Goal: Communication & Community: Answer question/provide support

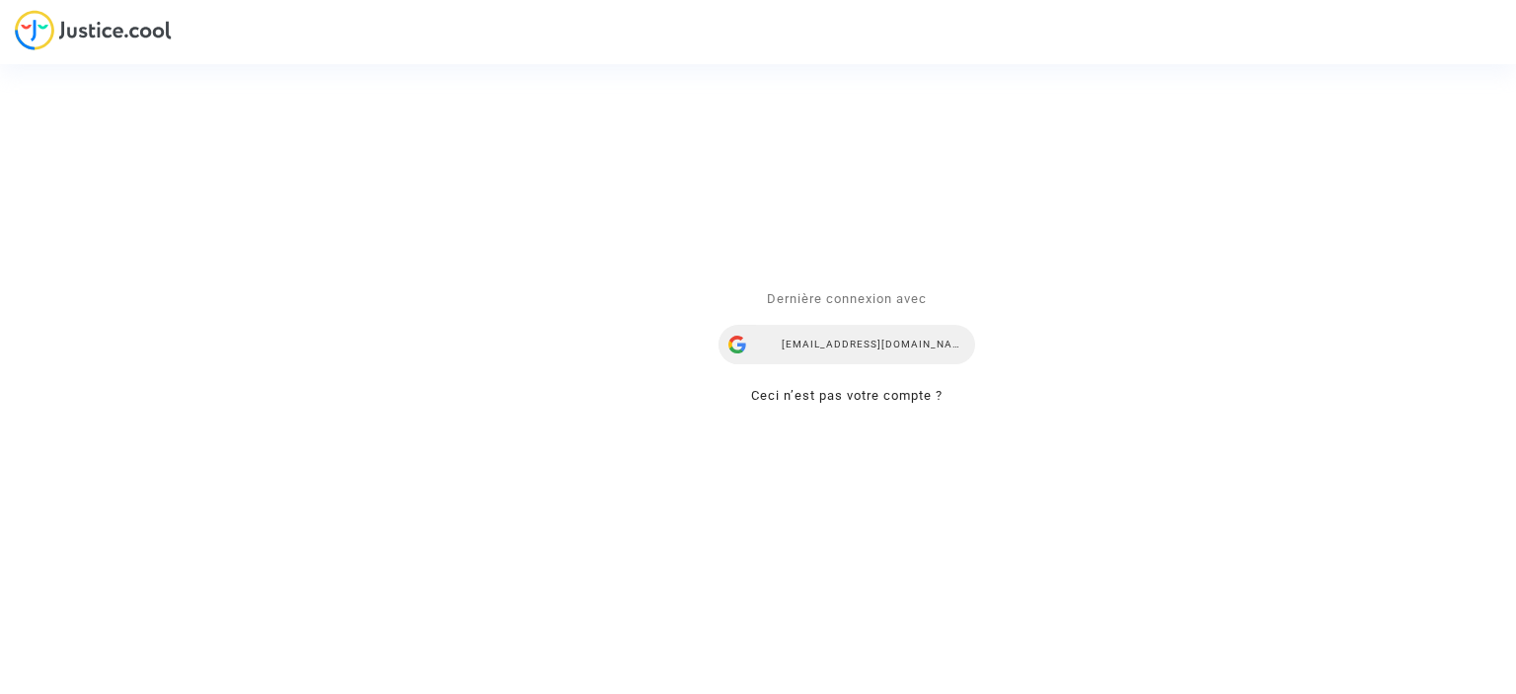
click at [865, 347] on div "yana.rubanova@skycop.com" at bounding box center [847, 344] width 257 height 39
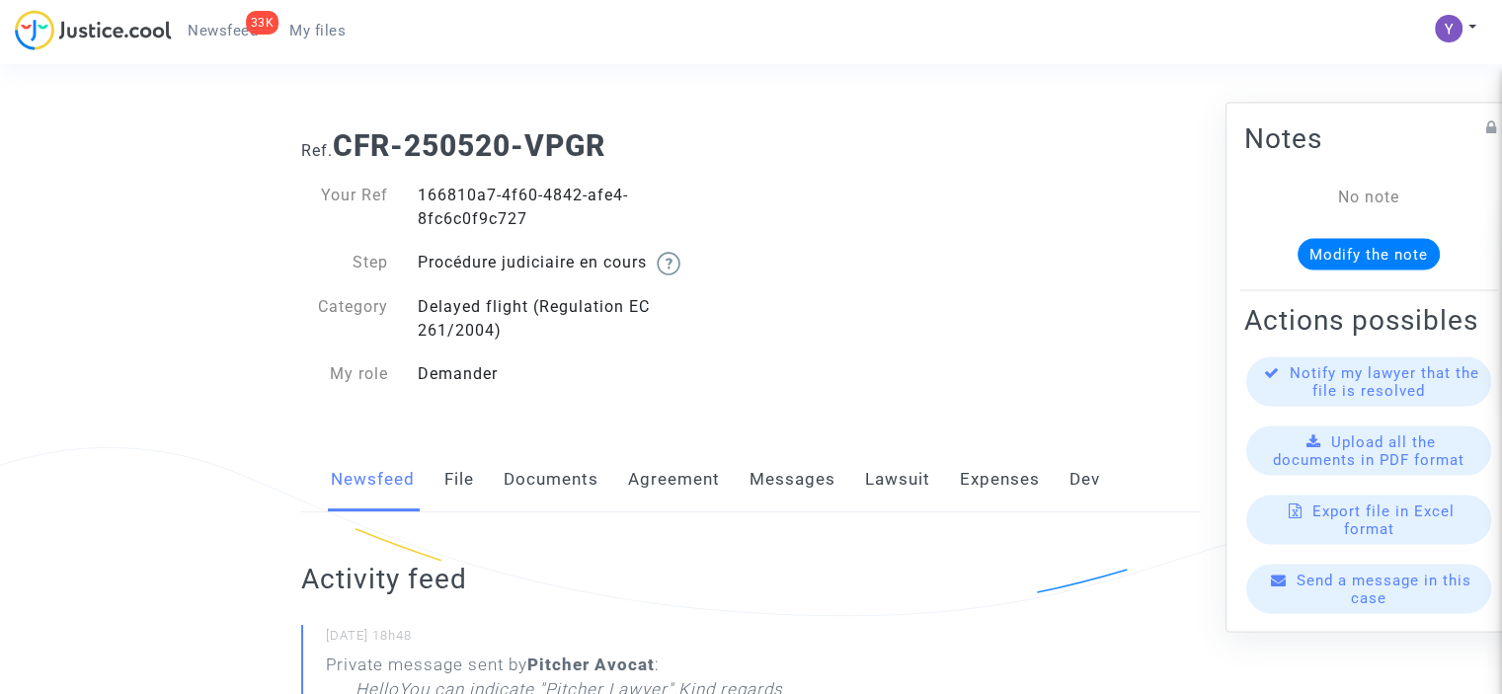
click at [1338, 598] on span "Send a message in this case" at bounding box center [1383, 589] width 175 height 36
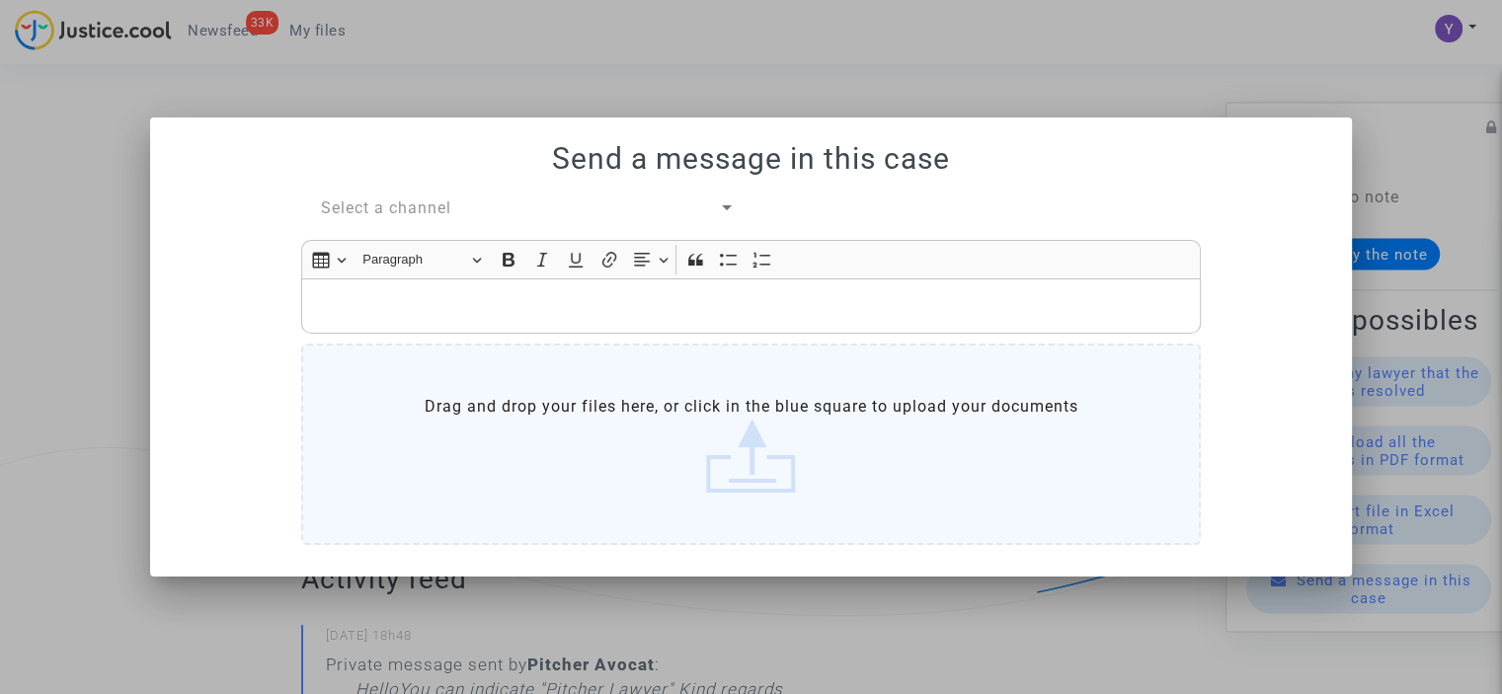
click at [440, 195] on div "Send a message in this case Select a channel Rich Text Editor Insert table Inse…" at bounding box center [751, 347] width 1154 height 412
click at [449, 212] on span "Select a channel" at bounding box center [386, 207] width 130 height 19
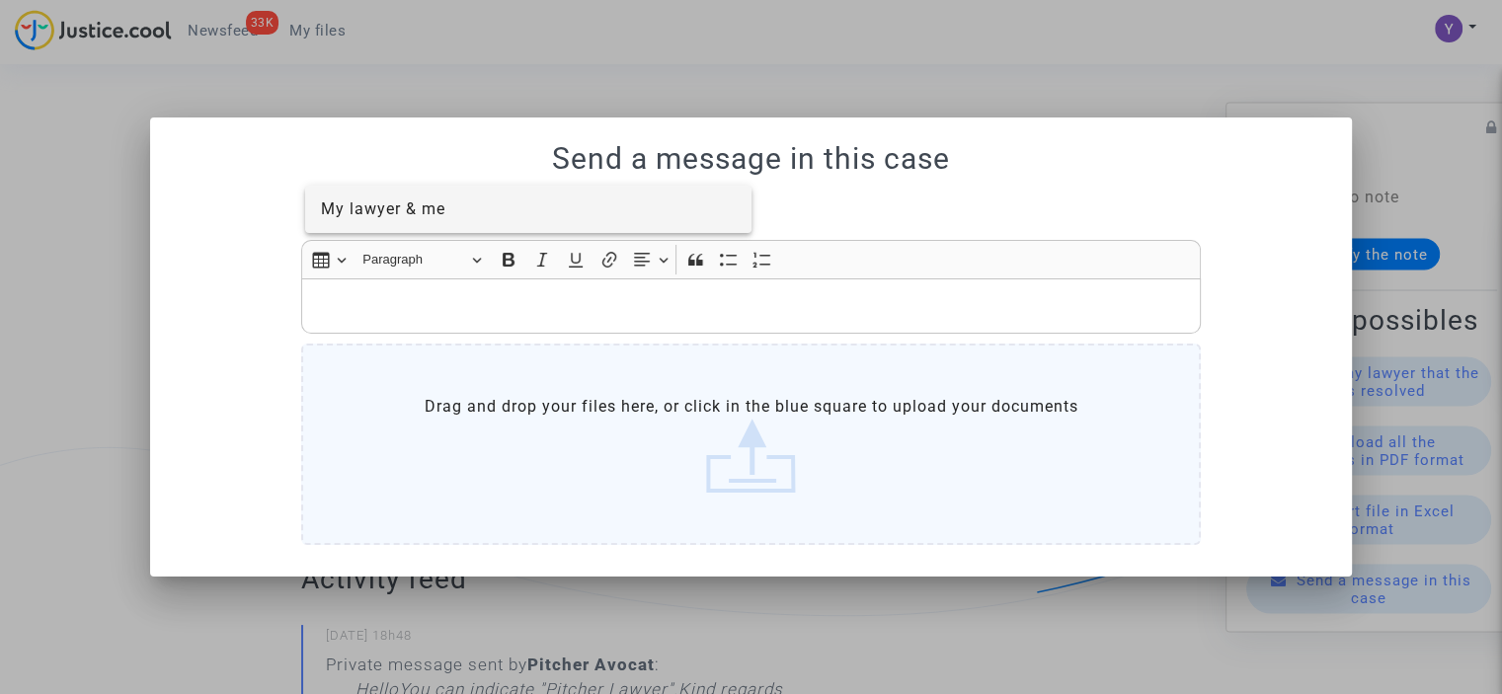
click at [436, 207] on span "My lawyer & me" at bounding box center [383, 208] width 124 height 19
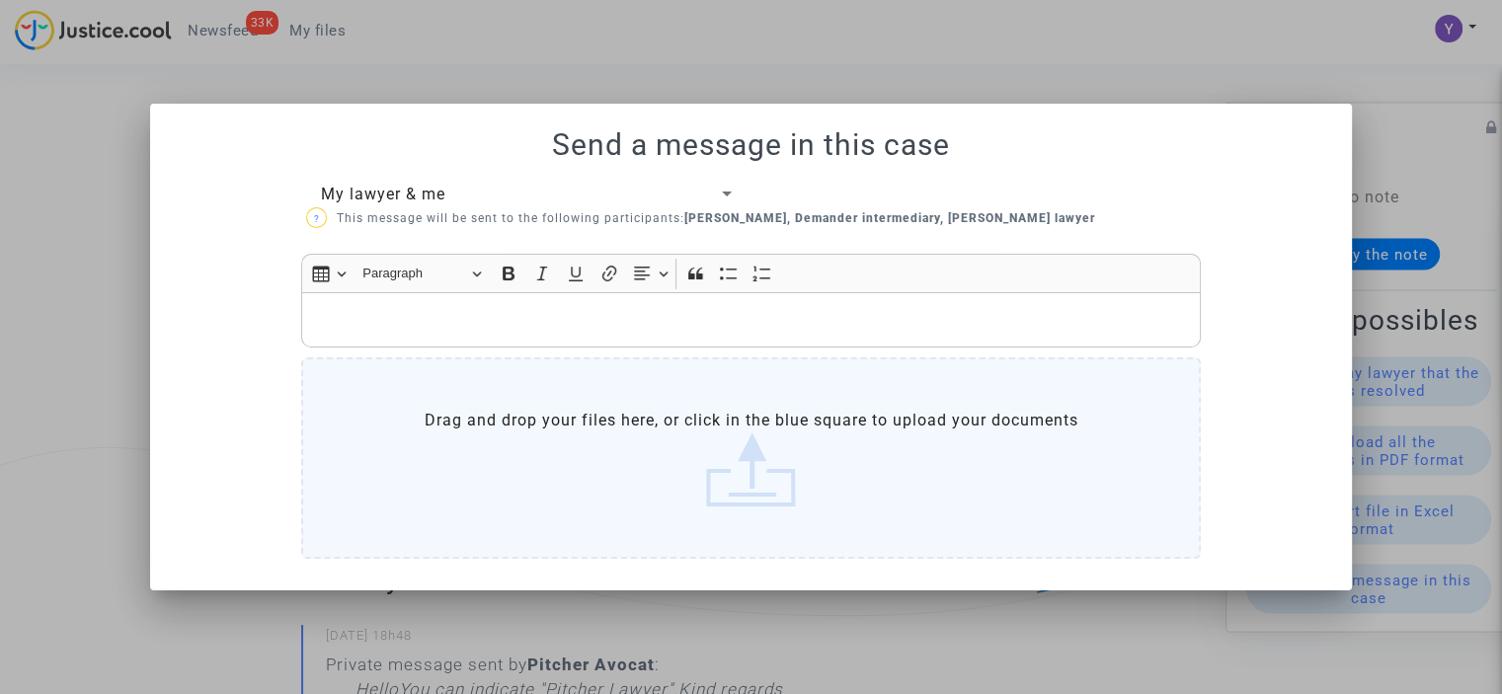
click at [442, 192] on span "My lawyer & me" at bounding box center [383, 194] width 124 height 19
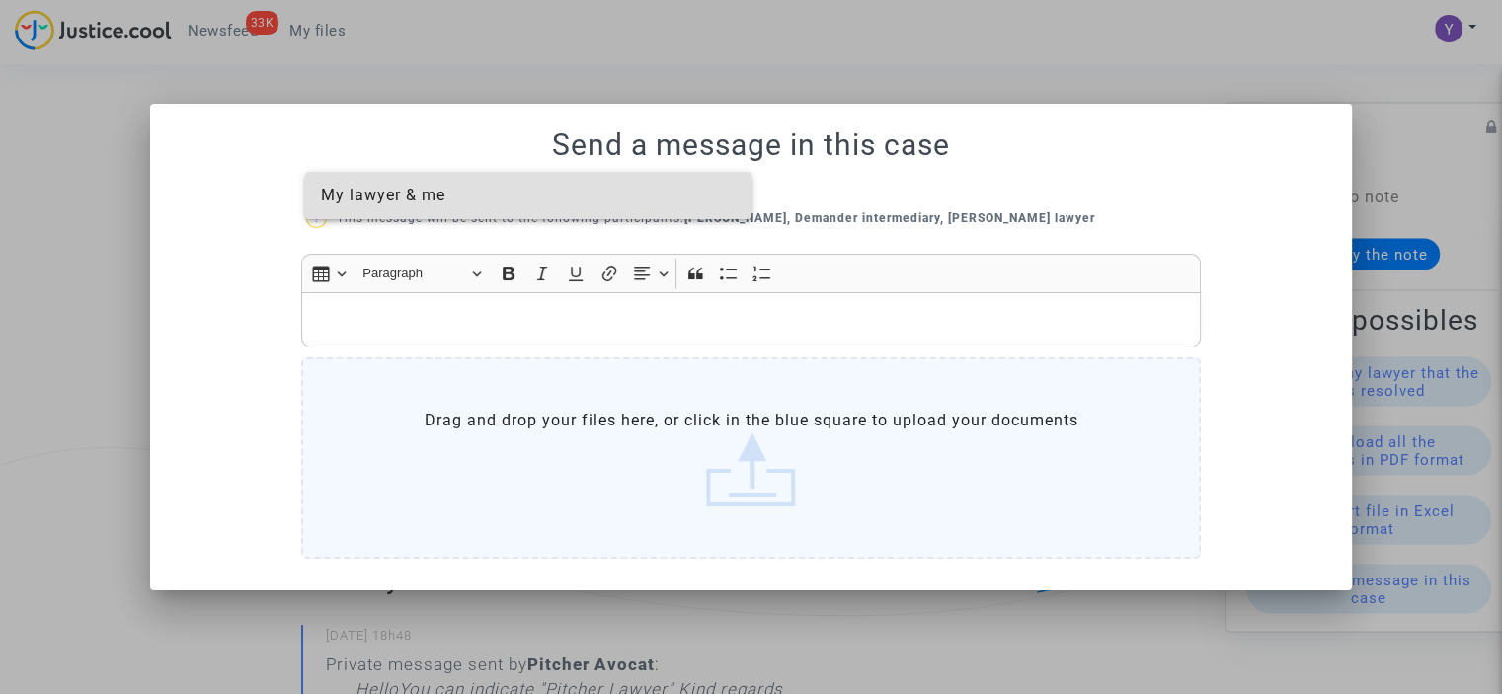
click at [442, 194] on span "My lawyer & me" at bounding box center [383, 195] width 124 height 19
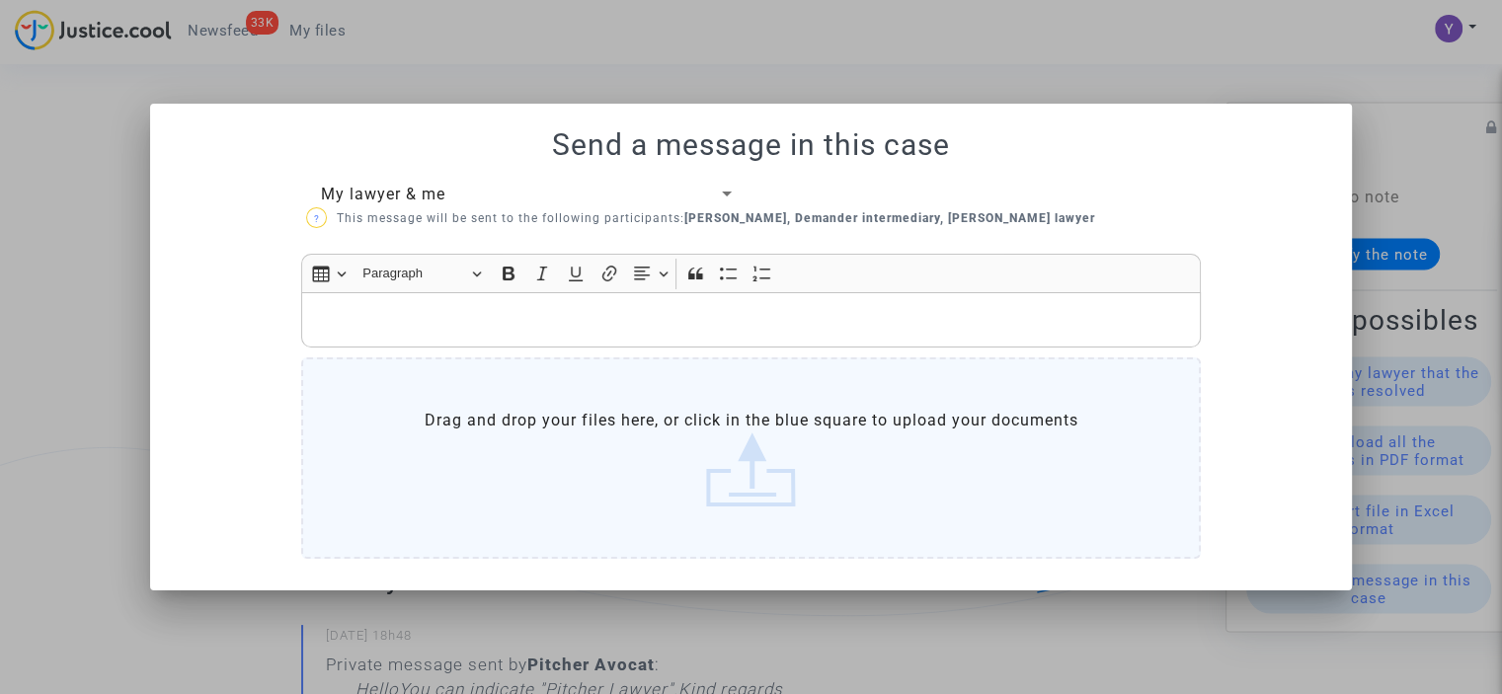
click at [489, 330] on p "Rich Text Editor, main" at bounding box center [751, 320] width 879 height 25
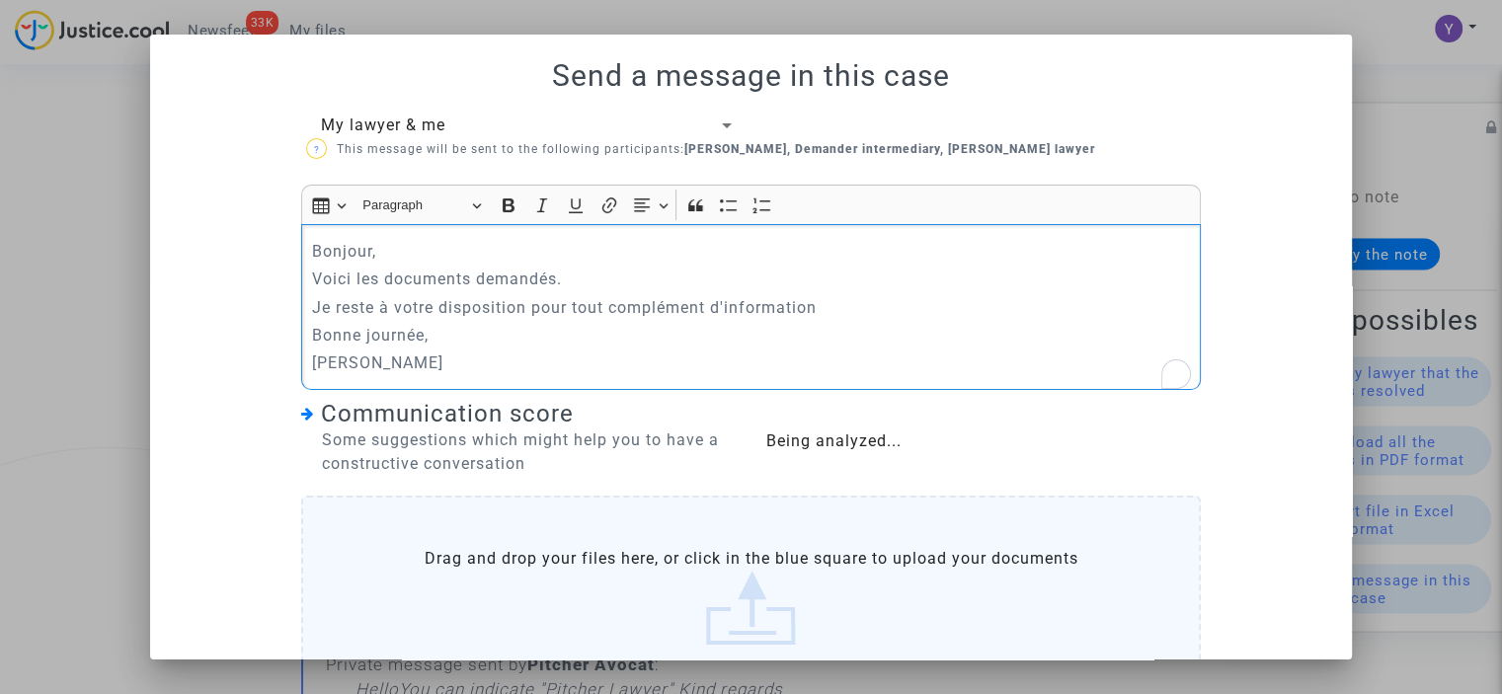
click at [561, 501] on label "Drag and drop your files here, or click in the blue square to upload your docum…" at bounding box center [750, 596] width 899 height 201
click at [0, 0] on input "Drag and drop your files here, or click in the blue square to upload your docum…" at bounding box center [0, 0] width 0 height 0
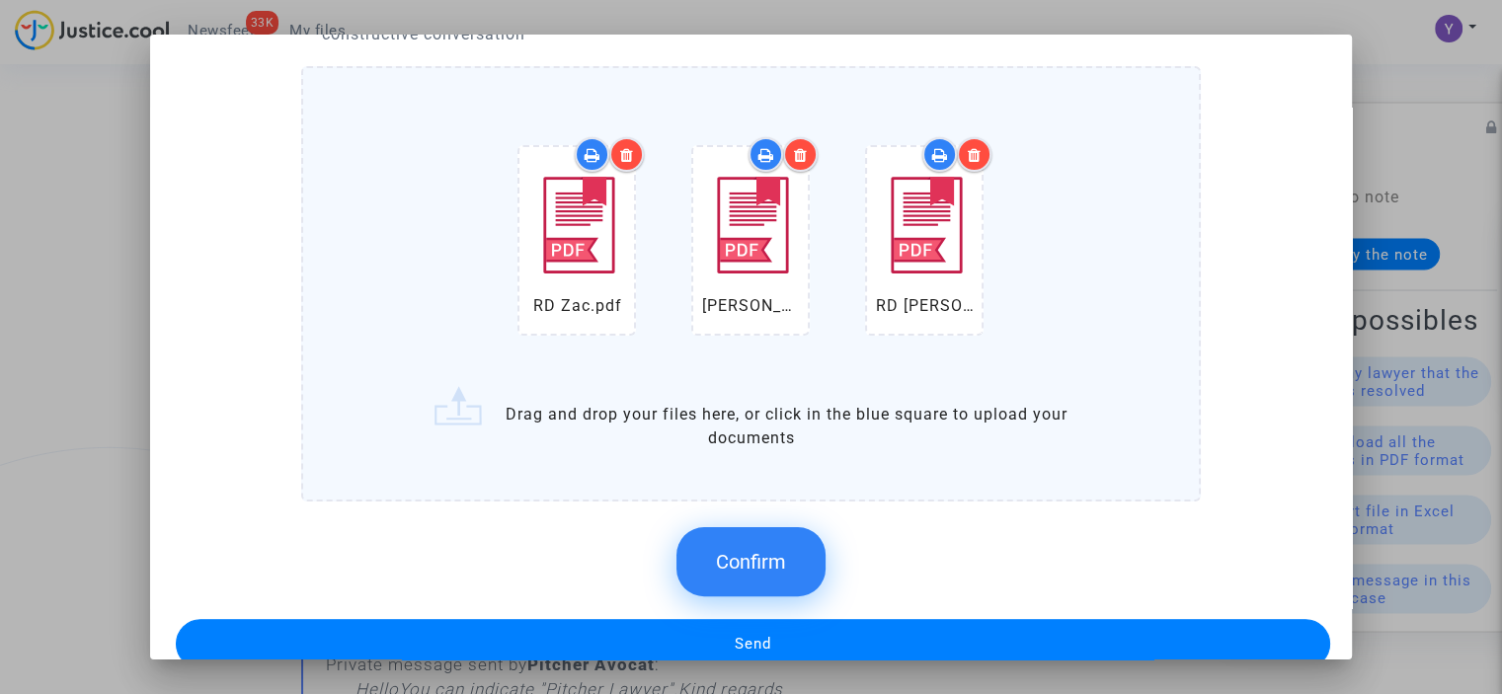
scroll to position [464, 0]
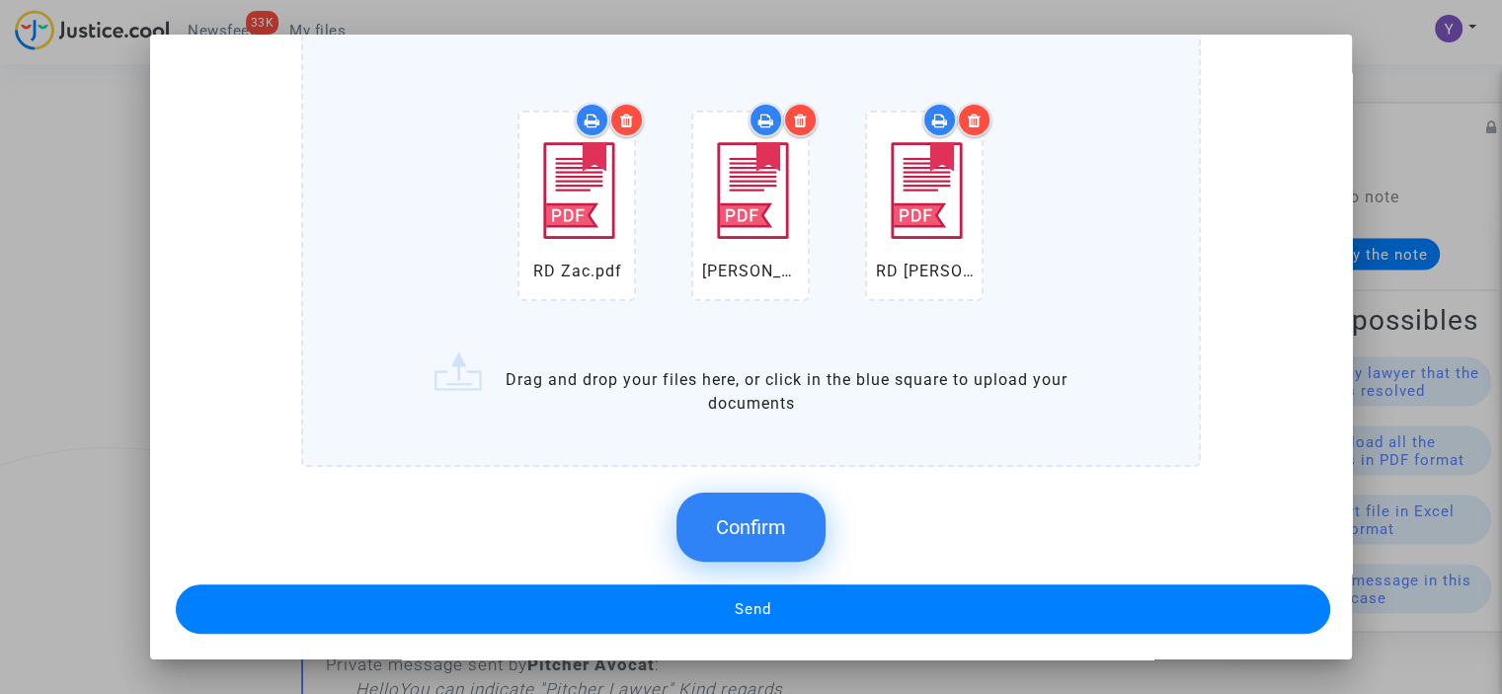
click at [766, 517] on span "Confirm" at bounding box center [751, 527] width 70 height 24
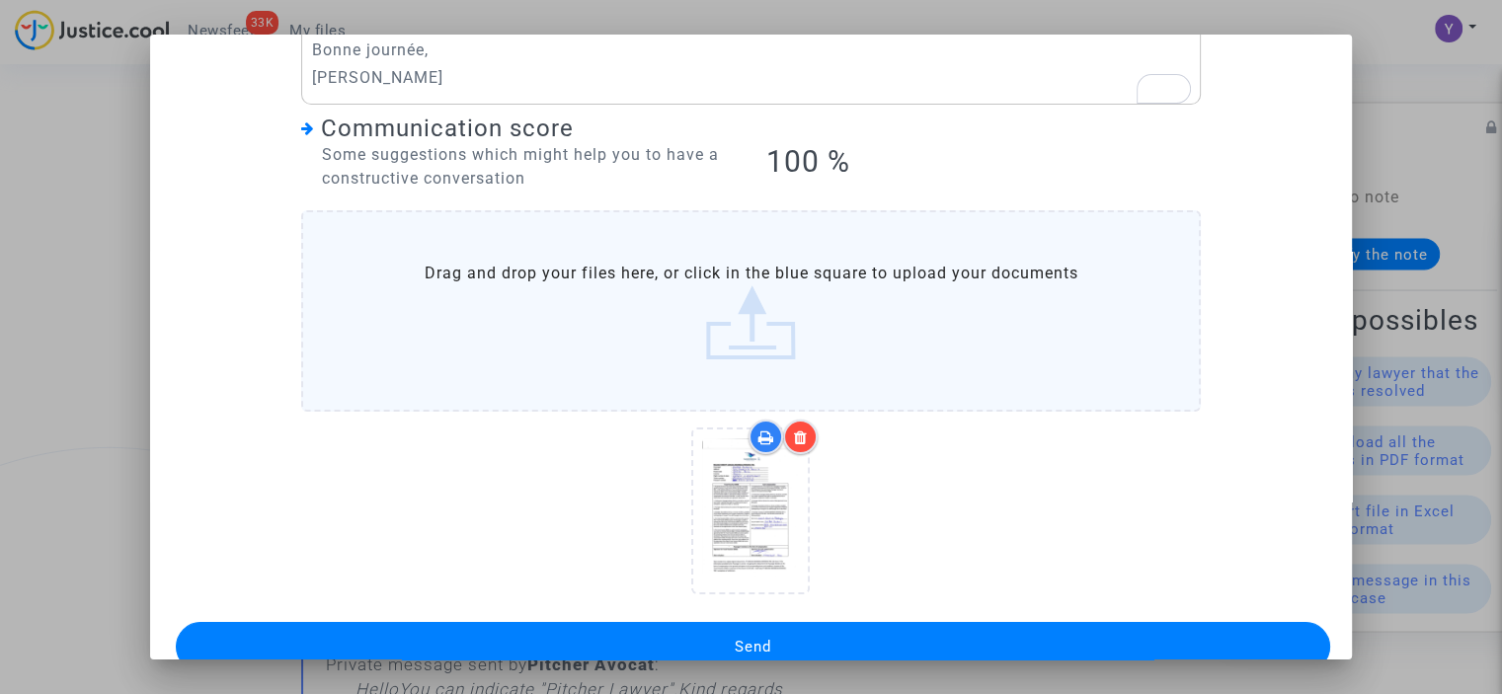
scroll to position [323, 0]
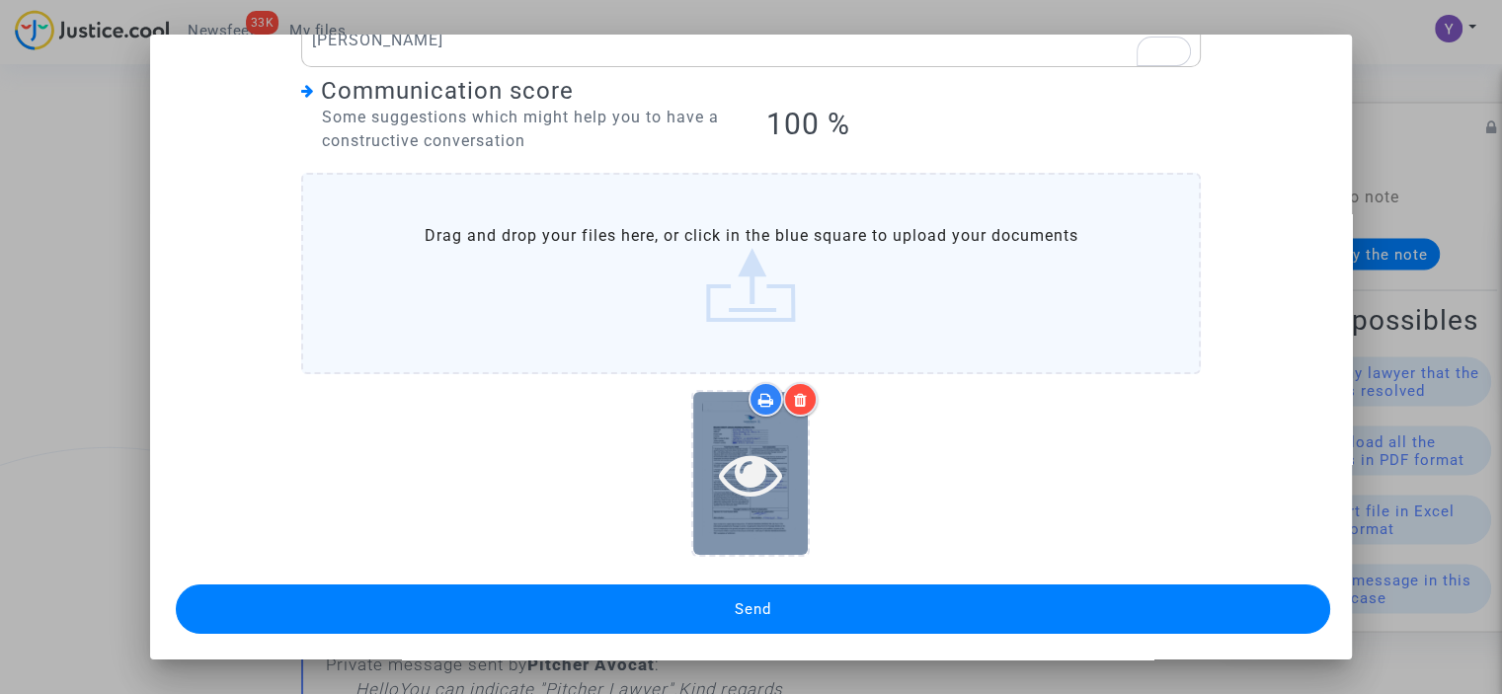
click at [732, 461] on icon at bounding box center [751, 473] width 64 height 63
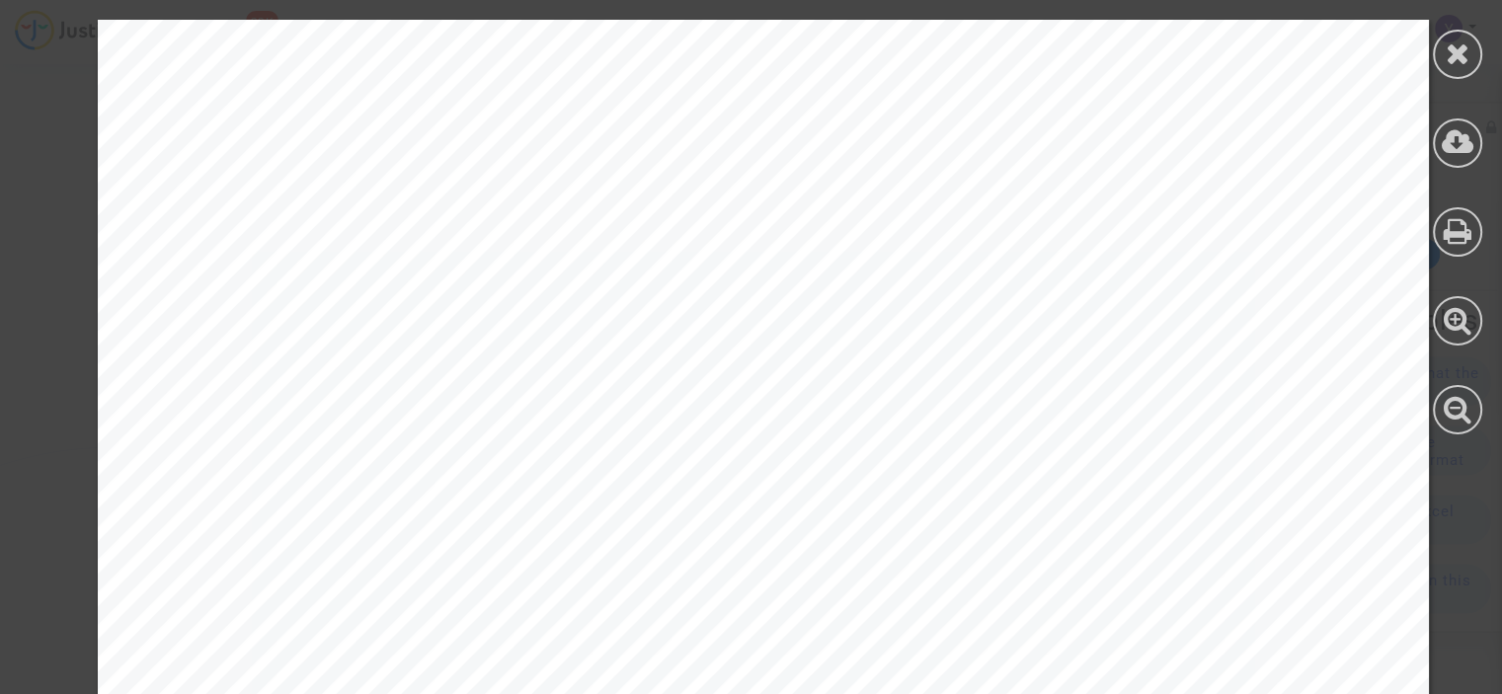
click at [1452, 55] on icon at bounding box center [1457, 54] width 25 height 30
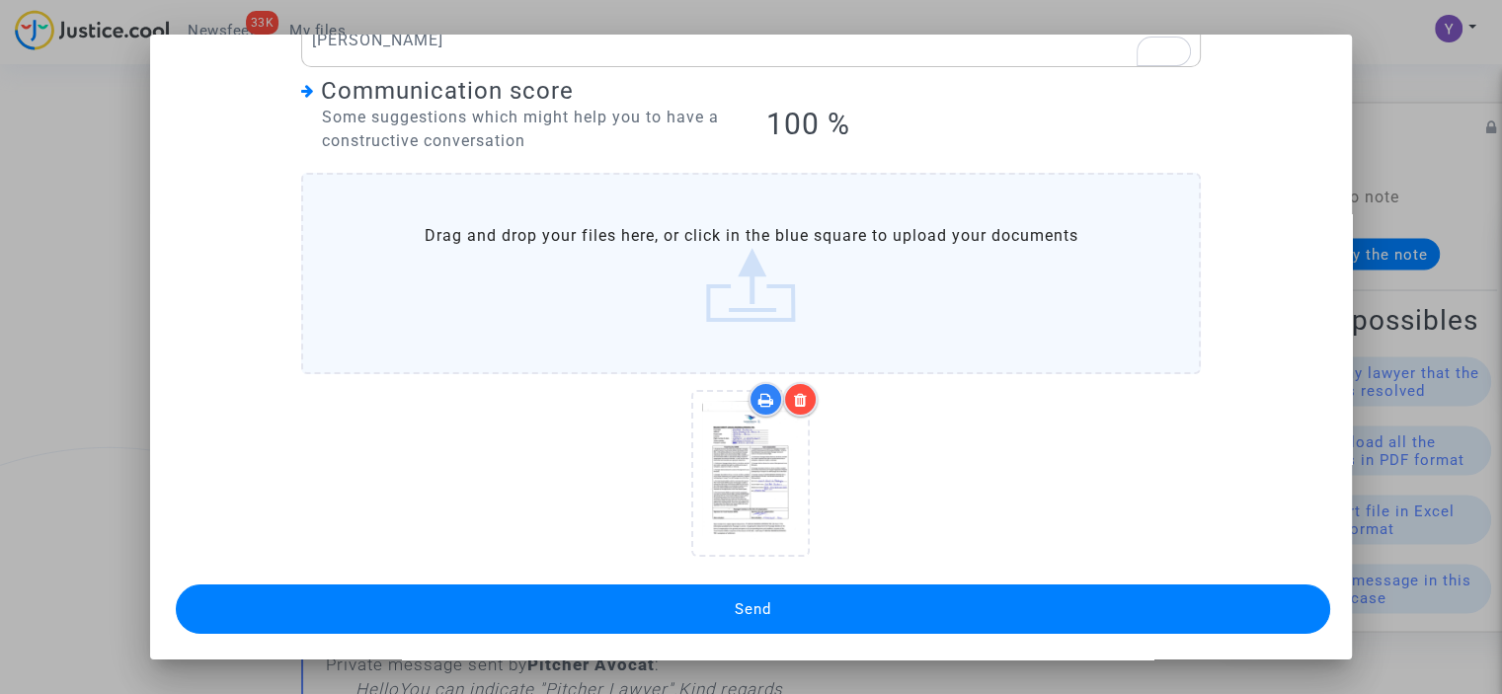
click at [794, 401] on icon at bounding box center [801, 400] width 14 height 16
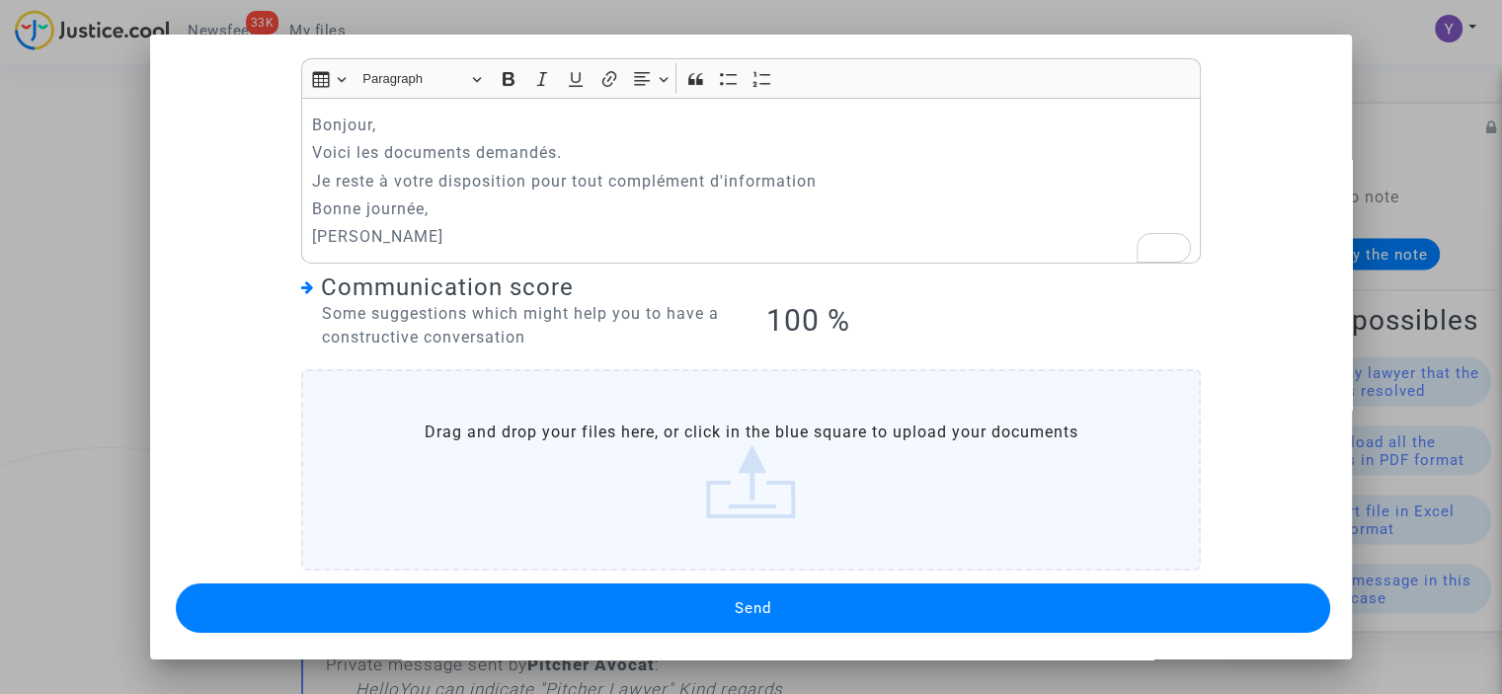
click at [720, 479] on label "Drag and drop your files here, or click in the blue square to upload your docum…" at bounding box center [750, 469] width 899 height 201
click at [0, 0] on input "Drag and drop your files here, or click in the blue square to upload your docum…" at bounding box center [0, 0] width 0 height 0
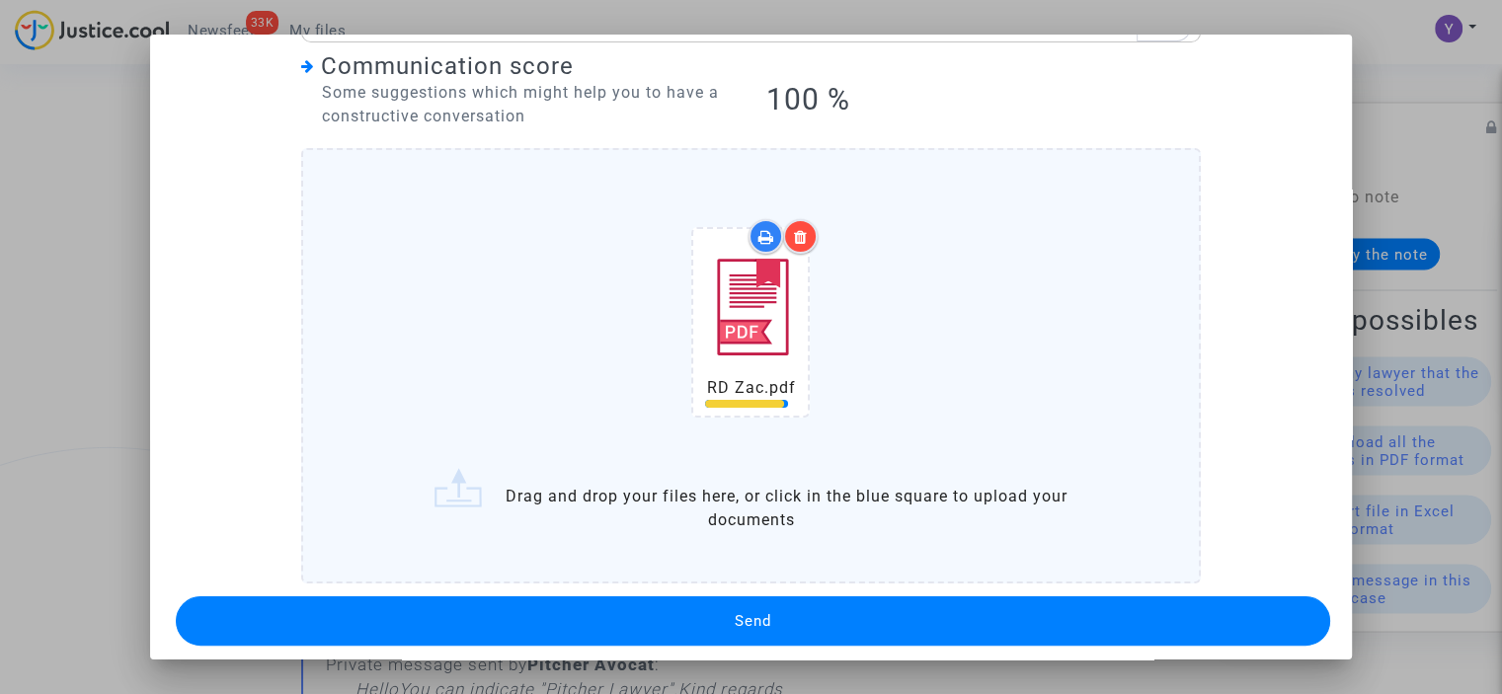
scroll to position [359, 0]
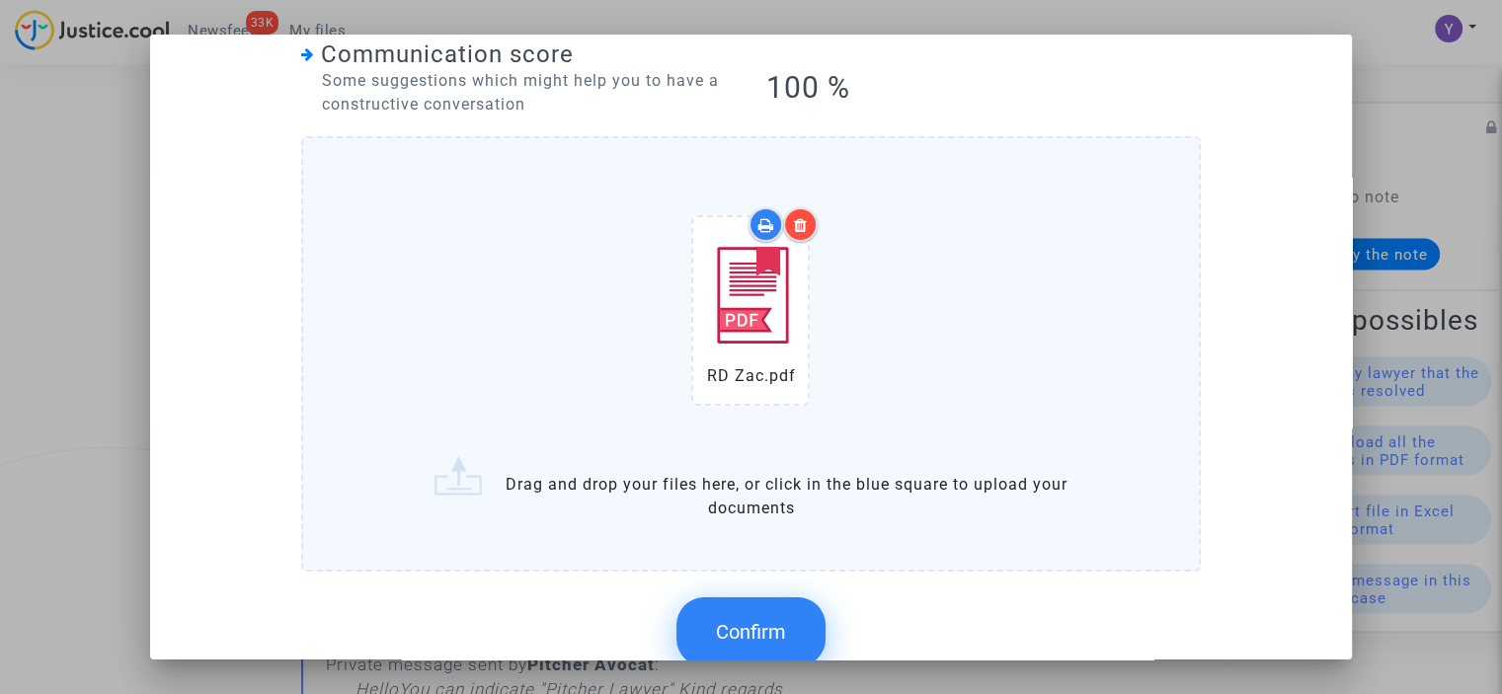
click at [766, 620] on span "Confirm" at bounding box center [751, 632] width 70 height 24
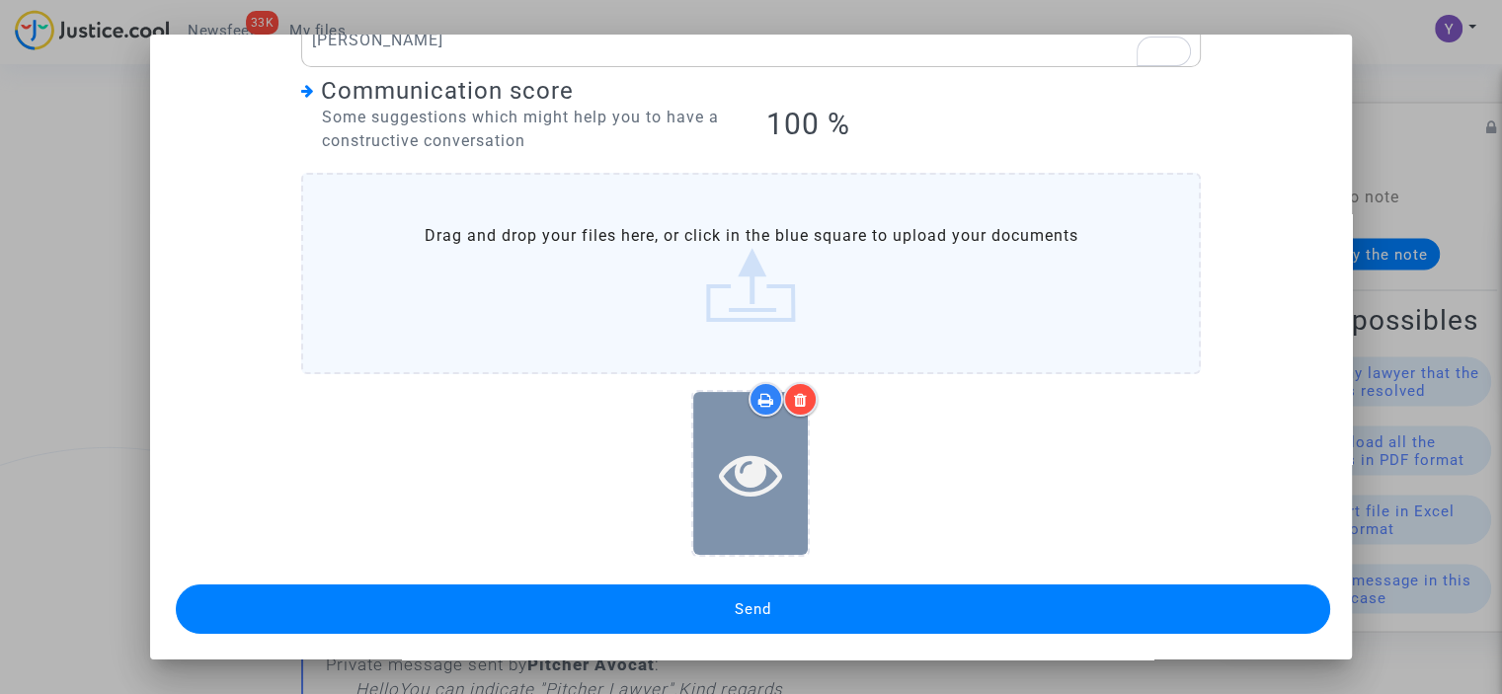
click at [782, 495] on div at bounding box center [750, 473] width 115 height 63
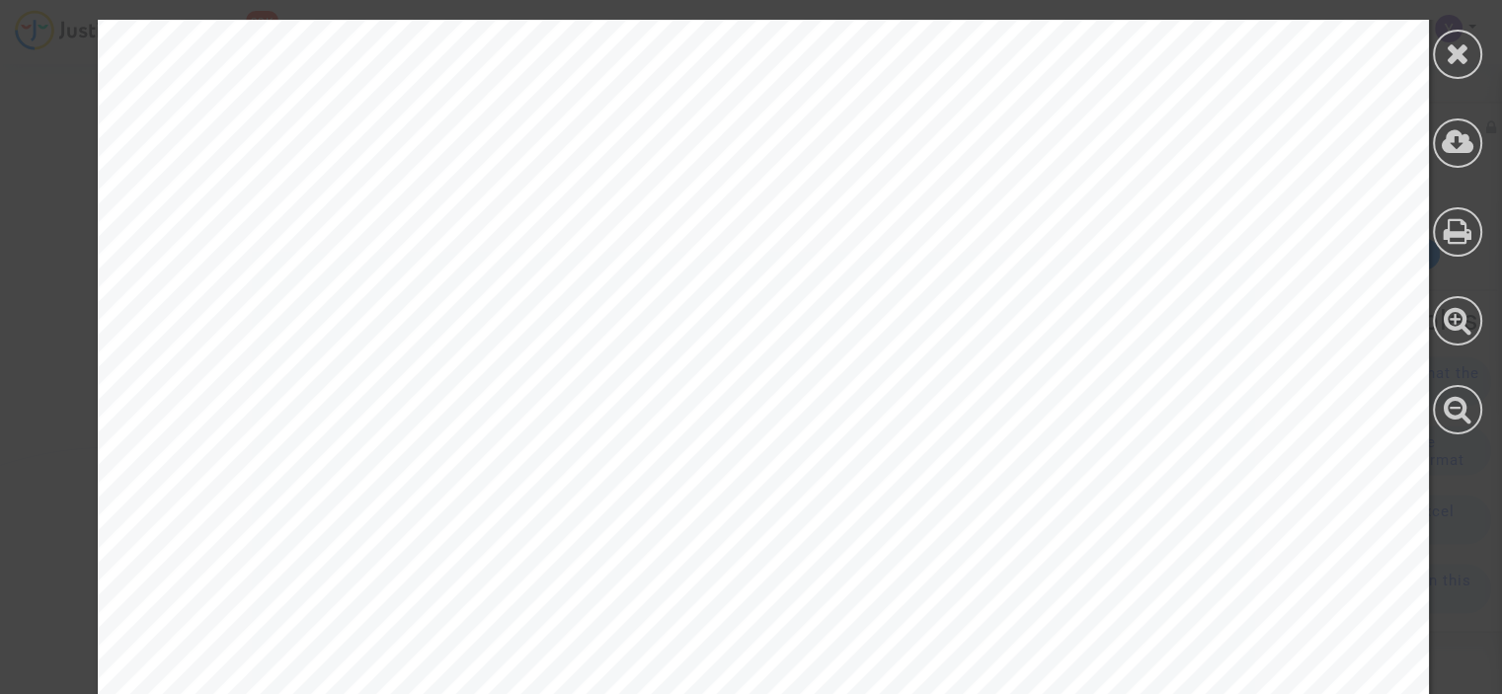
scroll to position [494, 0]
click at [1457, 44] on icon at bounding box center [1457, 54] width 25 height 30
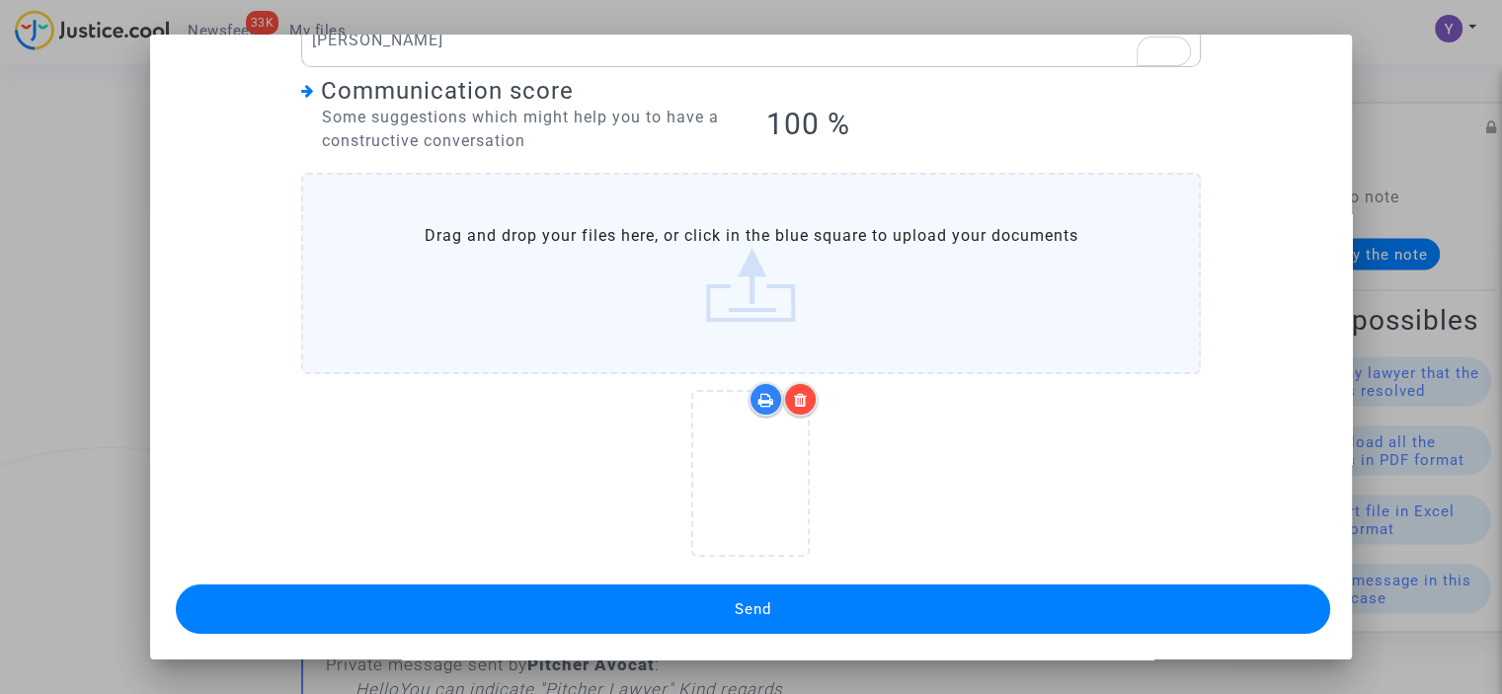
click at [796, 392] on icon at bounding box center [801, 400] width 14 height 16
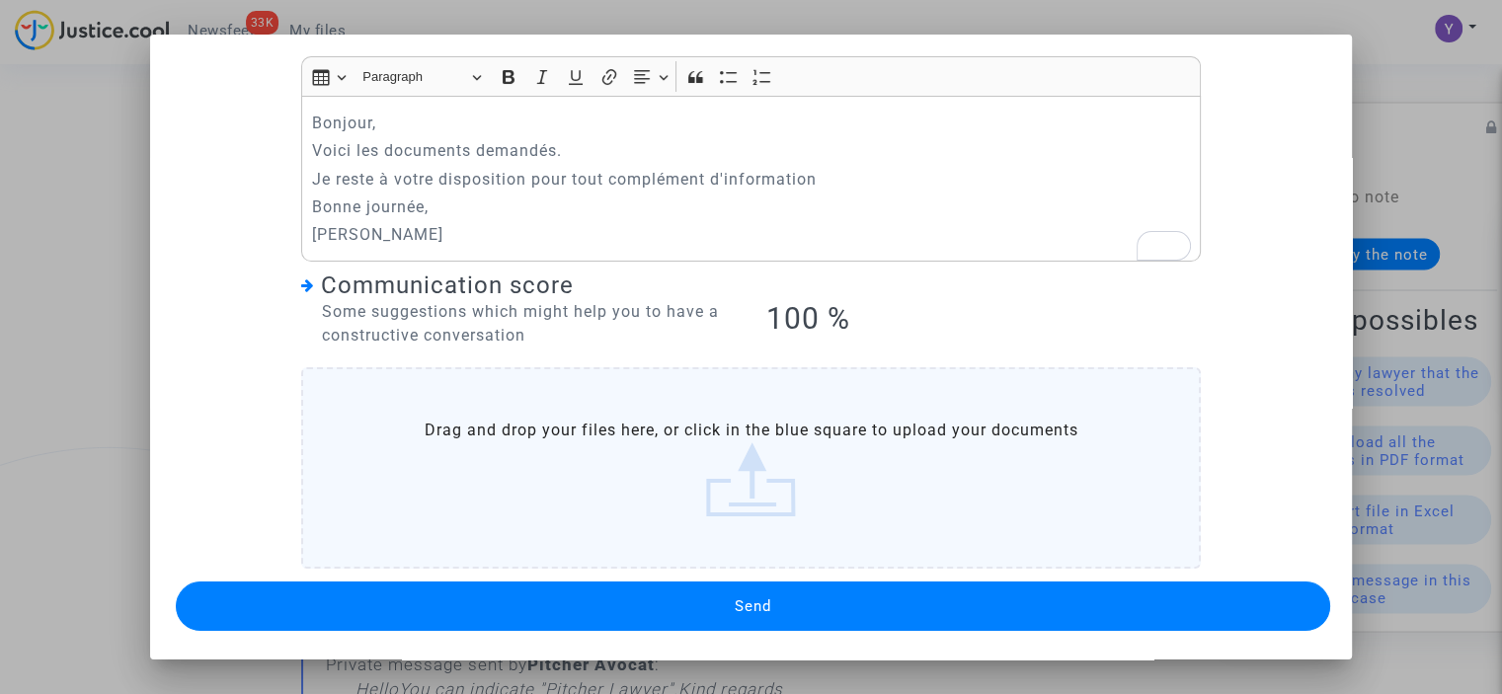
scroll to position [126, 0]
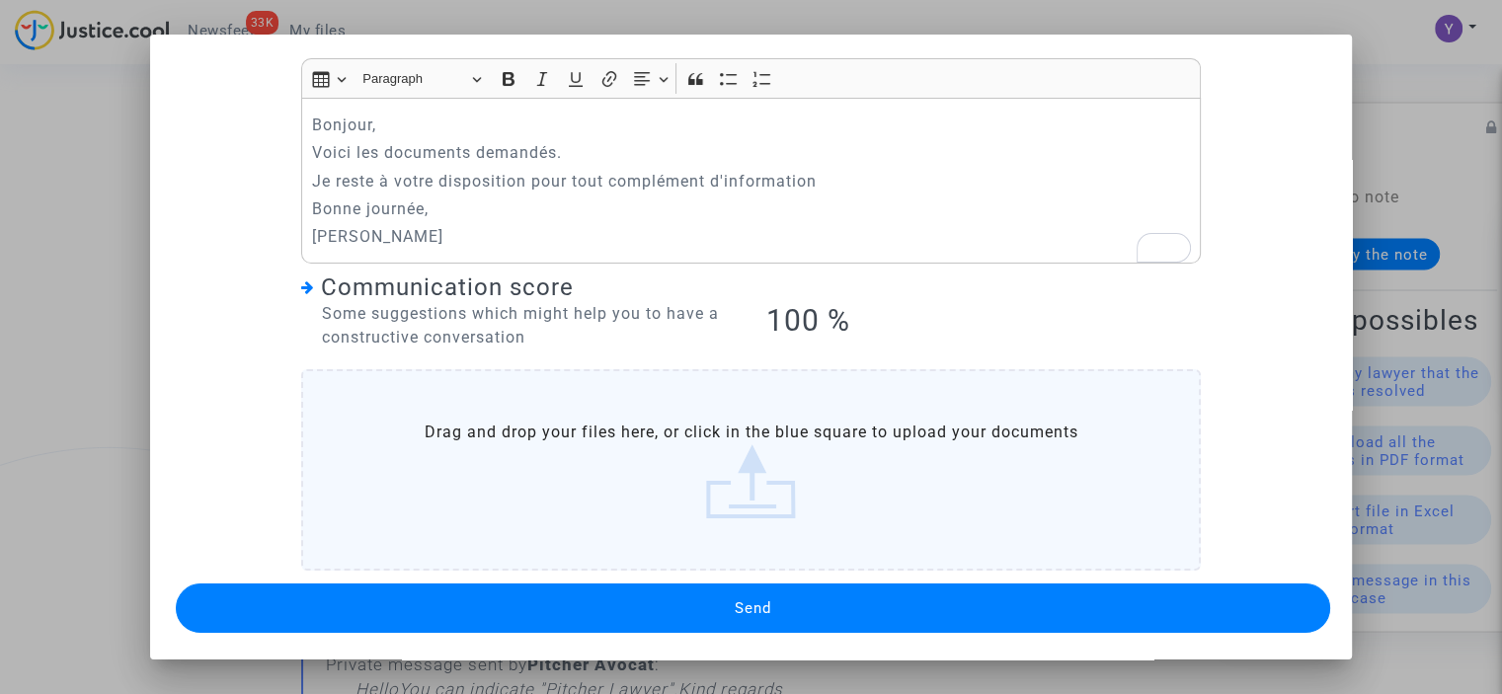
click at [675, 449] on label "Drag and drop your files here, or click in the blue square to upload your docum…" at bounding box center [750, 469] width 899 height 201
click at [0, 0] on input "Drag and drop your files here, or click in the blue square to upload your docum…" at bounding box center [0, 0] width 0 height 0
click at [786, 485] on label "Drag and drop your files here, or click in the blue square to upload your docum…" at bounding box center [750, 469] width 899 height 201
click at [0, 0] on input "Drag and drop your files here, or click in the blue square to upload your docum…" at bounding box center [0, 0] width 0 height 0
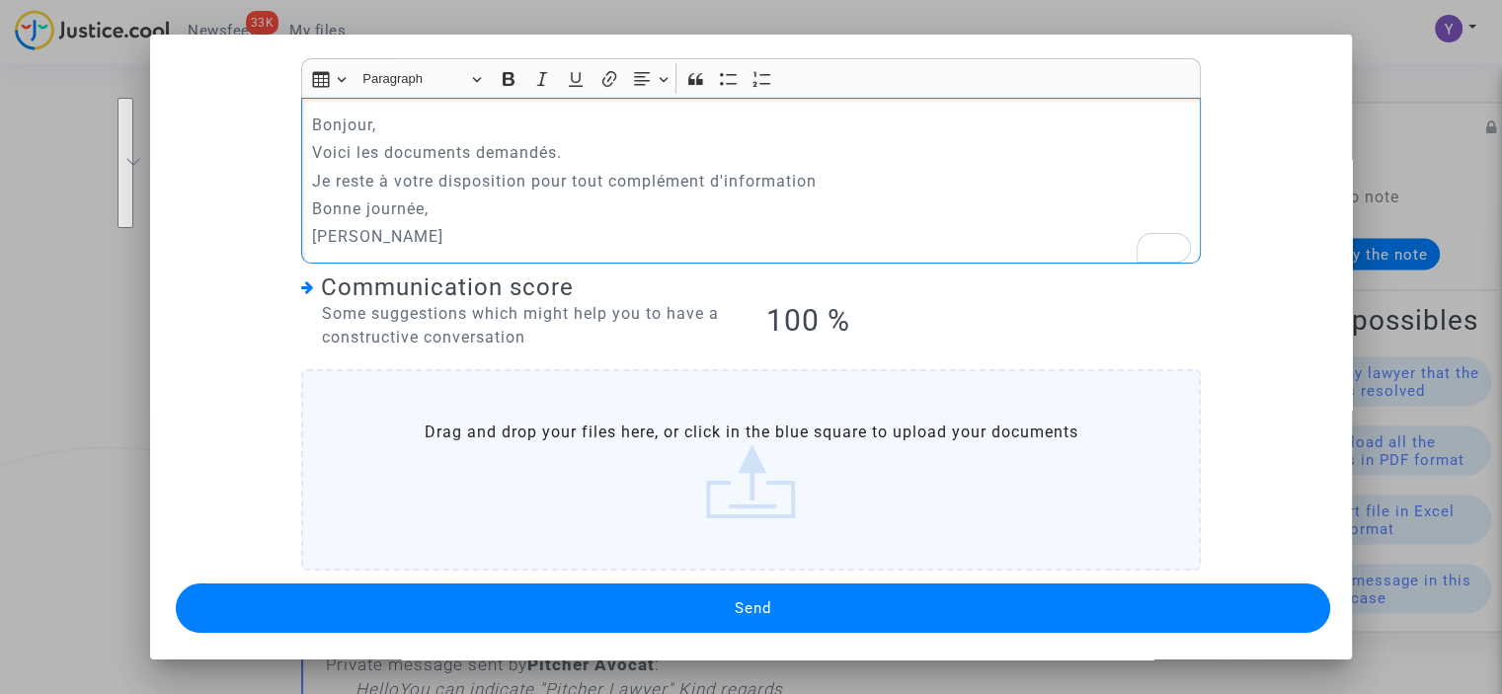
drag, startPoint x: 482, startPoint y: 240, endPoint x: 270, endPoint y: 82, distance: 264.6
click at [270, 82] on div "My lawyer & me ? This message will be sent to the following participants: Deman…" at bounding box center [751, 312] width 1154 height 651
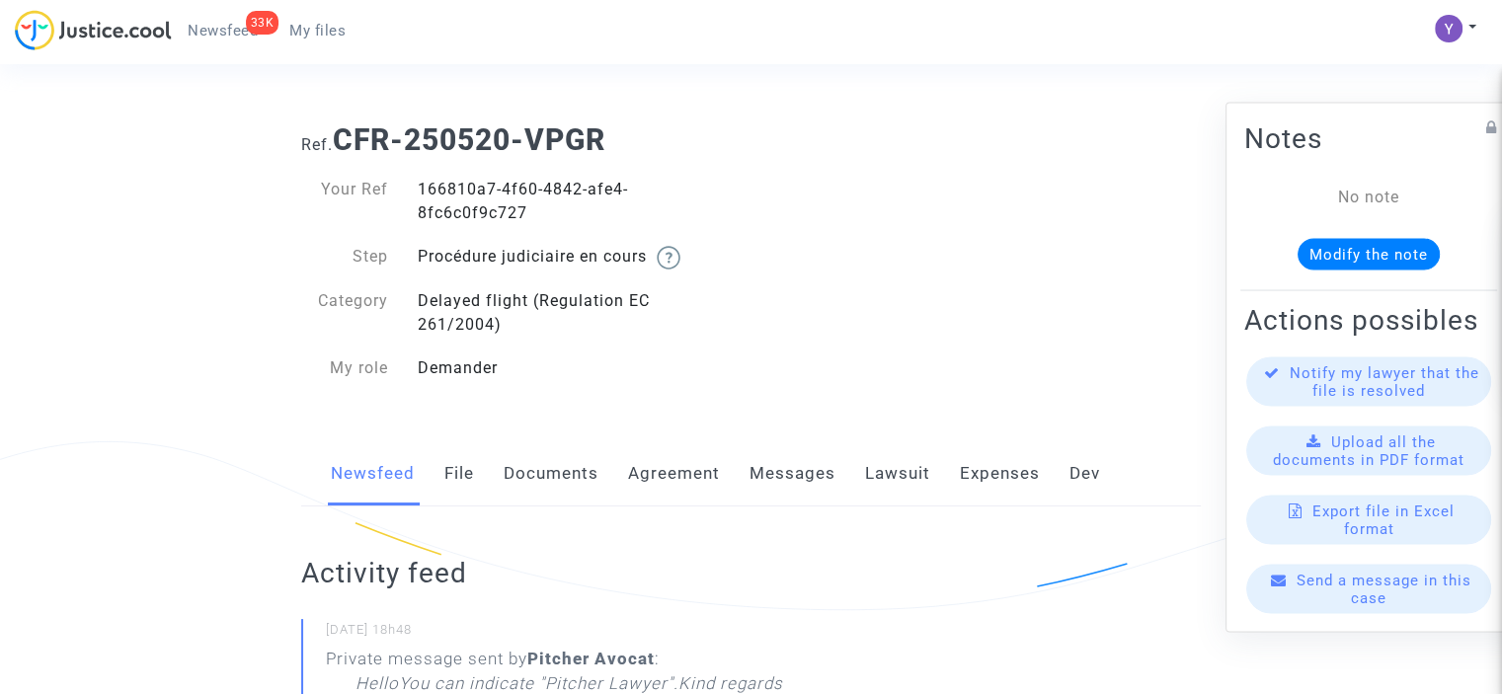
scroll to position [99, 0]
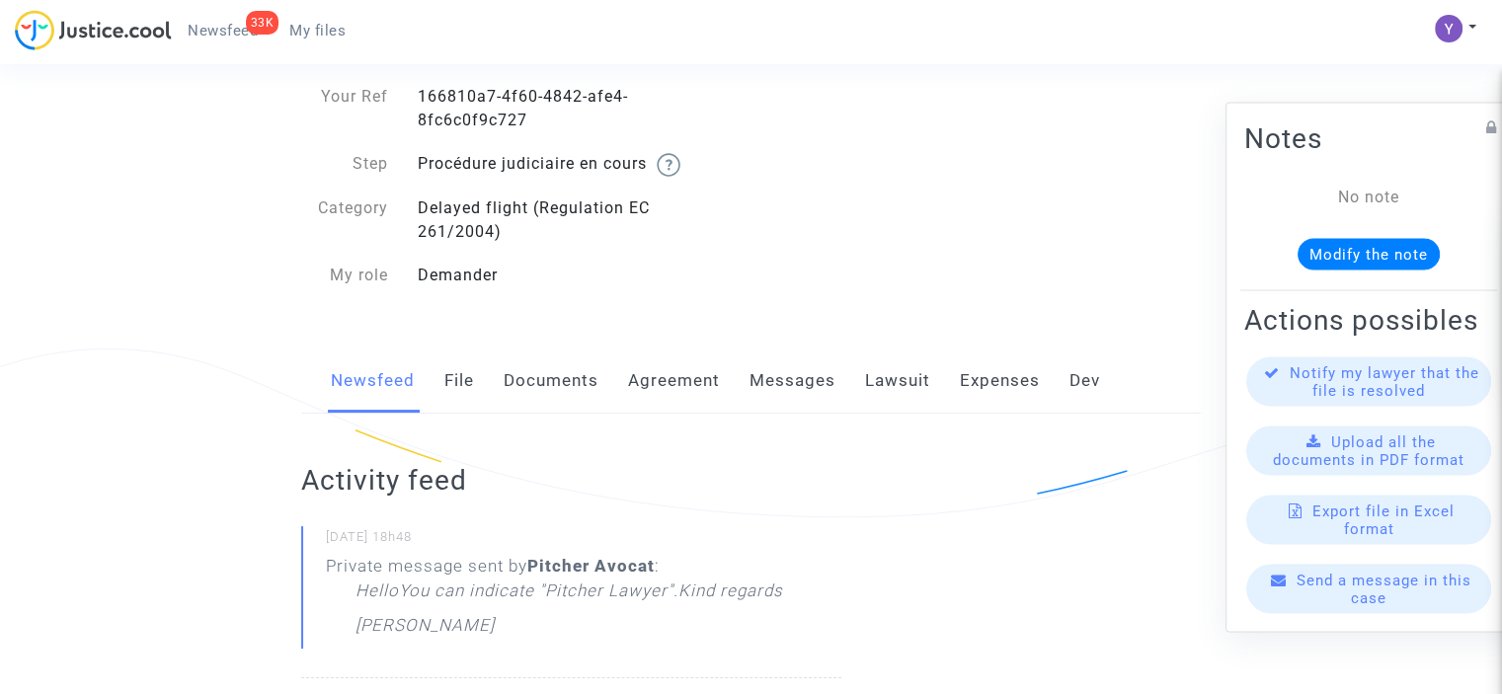
click at [1325, 607] on div "Send a message in this case" at bounding box center [1368, 588] width 245 height 49
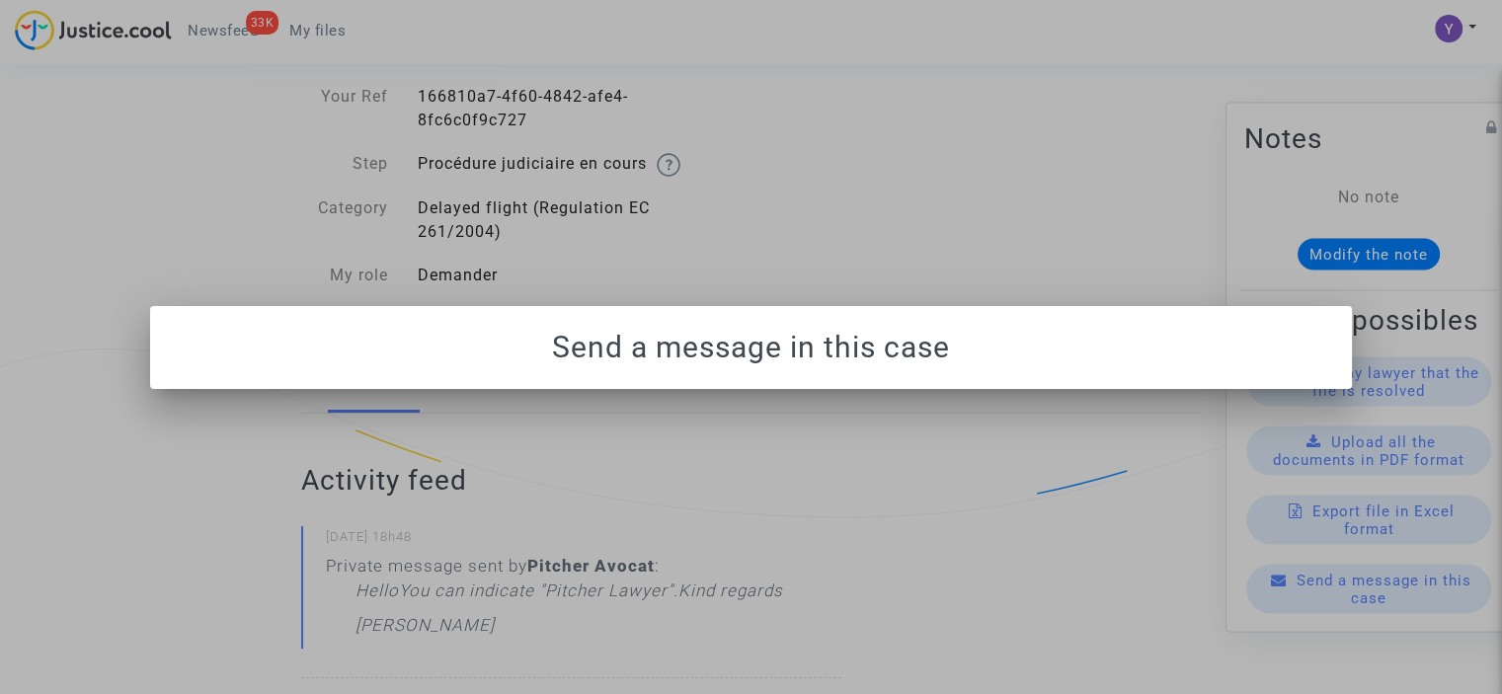
scroll to position [0, 0]
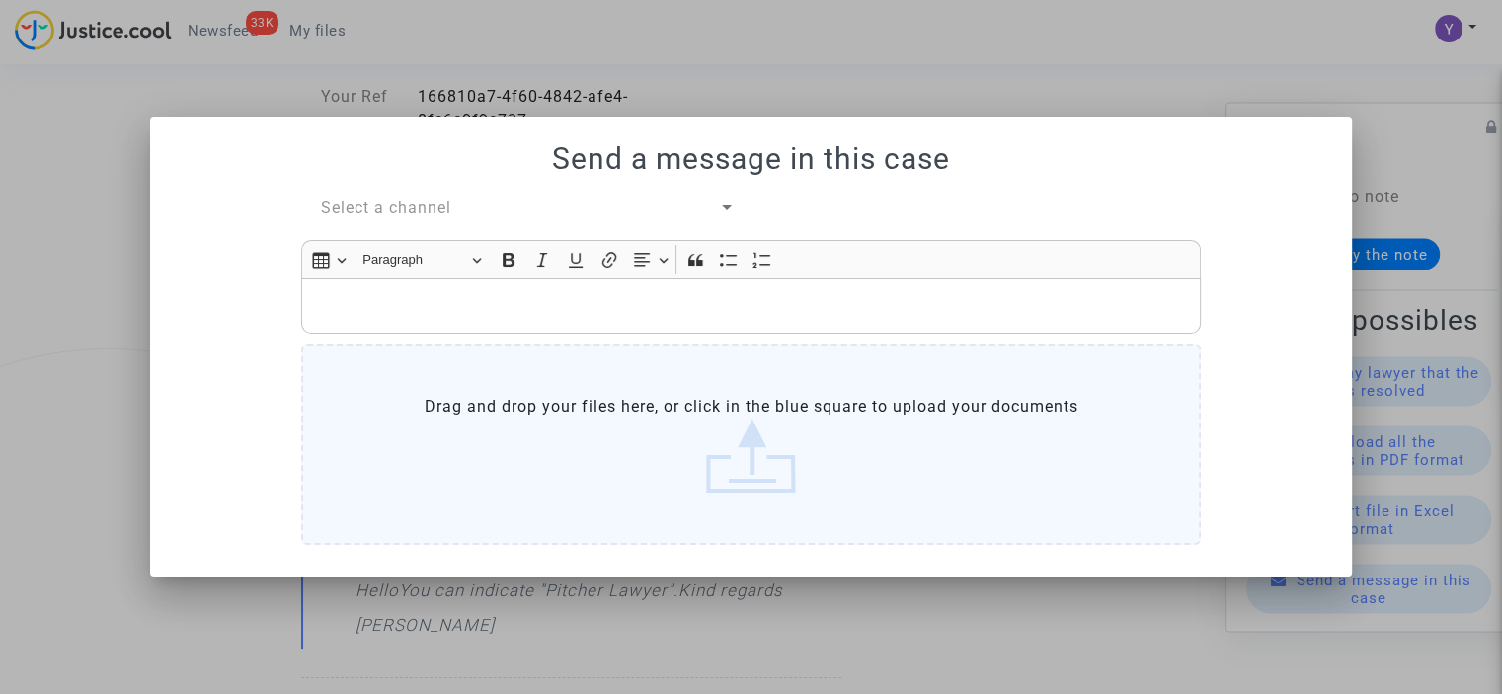
click at [454, 203] on div "Select a channel" at bounding box center [520, 208] width 398 height 24
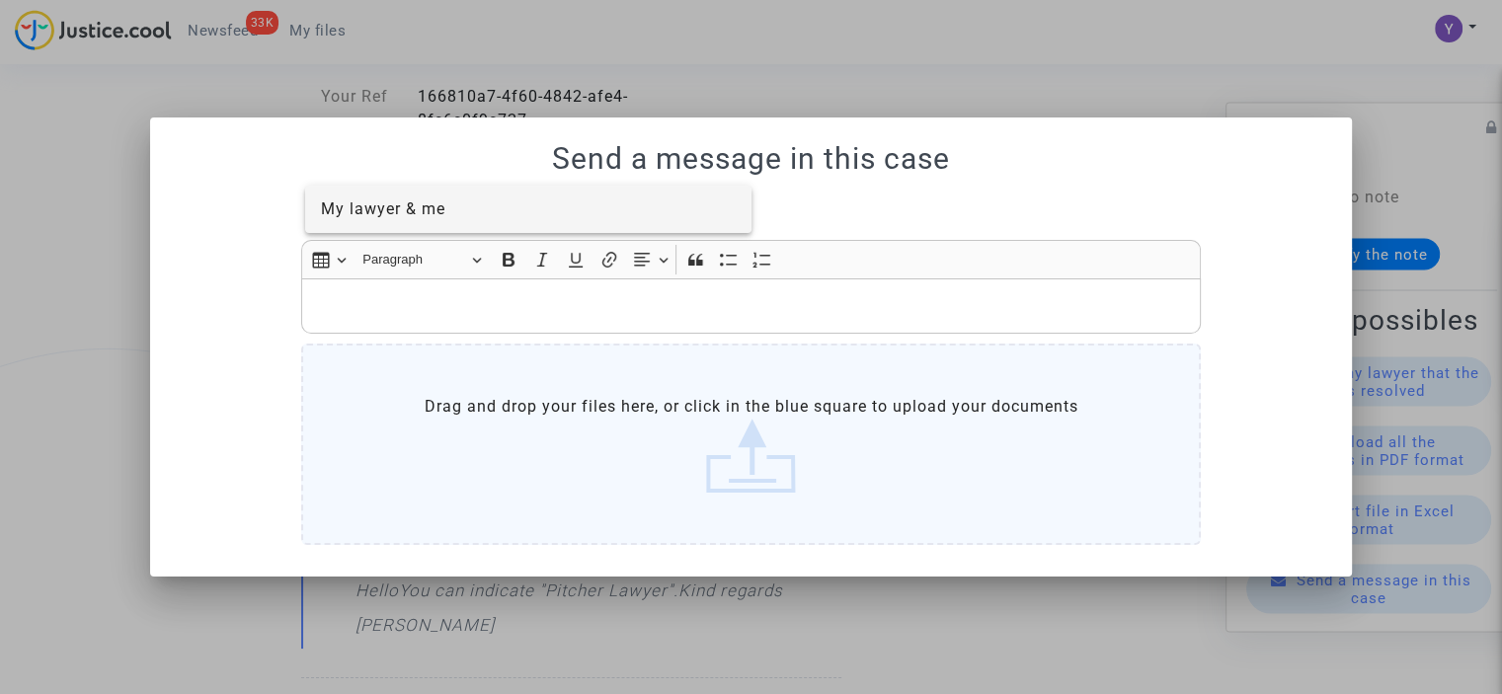
click at [443, 215] on span "My lawyer & me" at bounding box center [383, 208] width 124 height 19
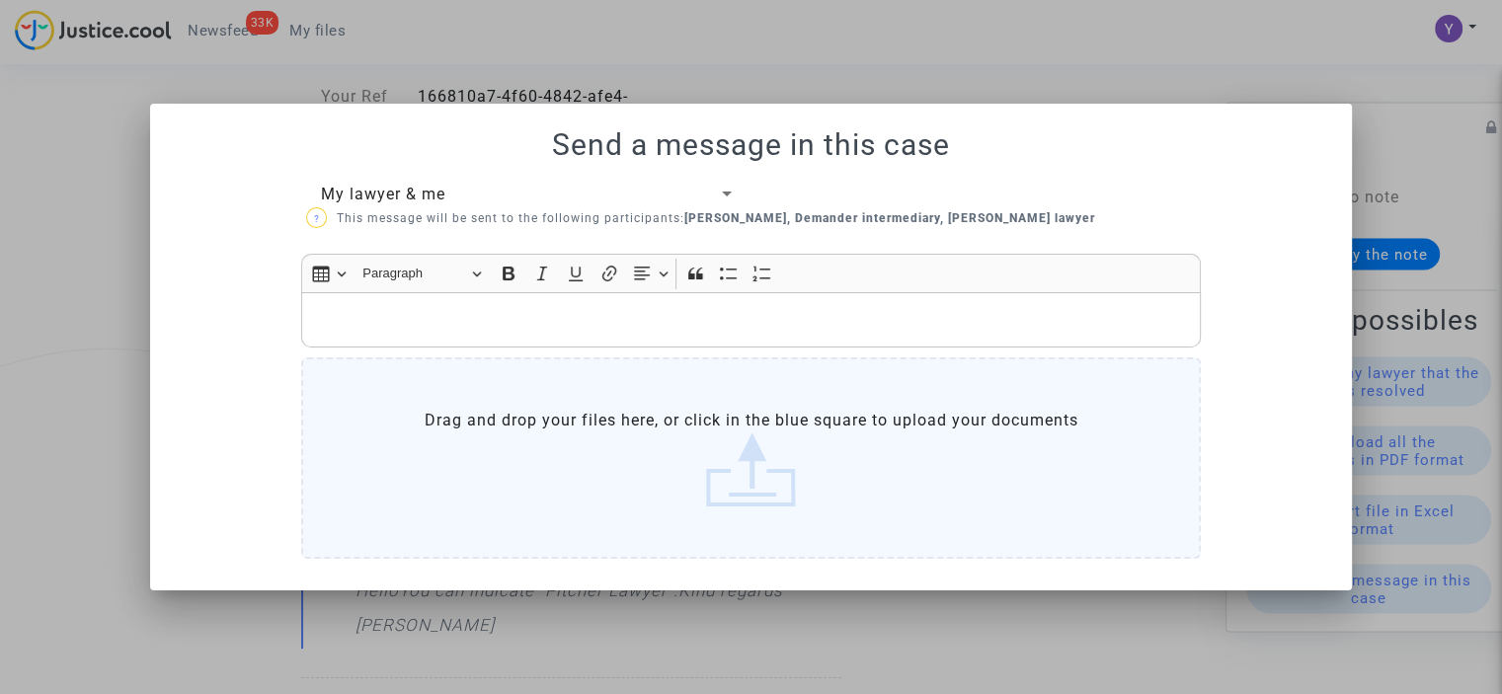
click at [442, 308] on p "Rich Text Editor, main" at bounding box center [751, 320] width 879 height 25
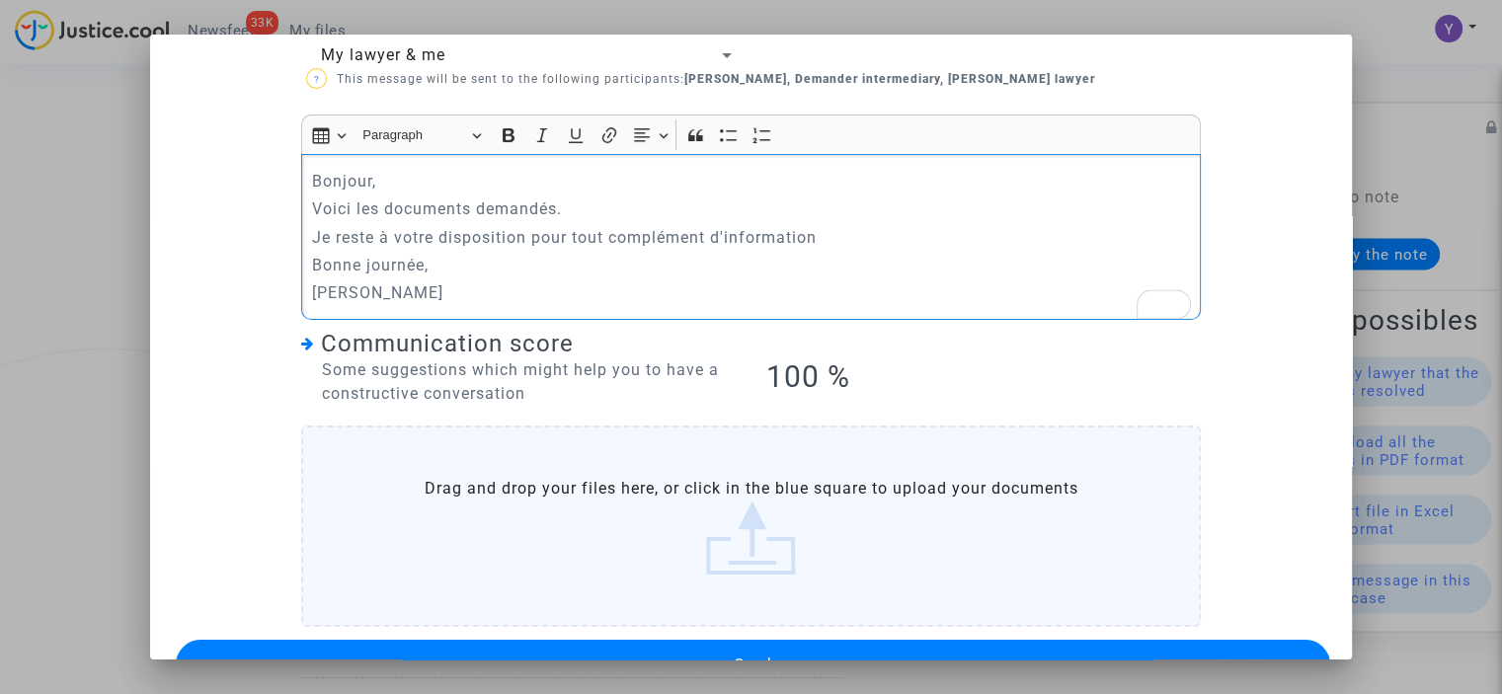
scroll to position [126, 0]
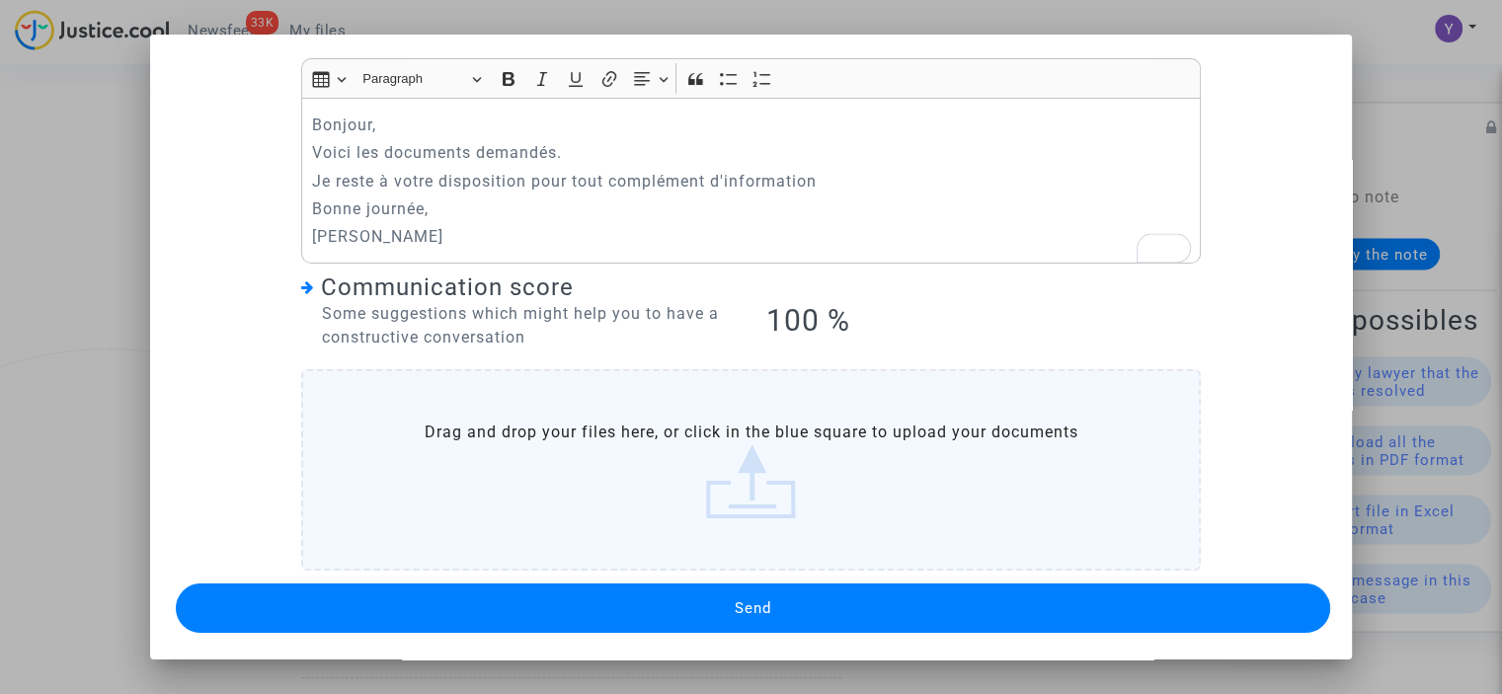
click at [722, 463] on label "Drag and drop your files here, or click in the blue square to upload your docum…" at bounding box center [750, 469] width 899 height 201
click at [0, 0] on input "Drag and drop your files here, or click in the blue square to upload your docum…" at bounding box center [0, 0] width 0 height 0
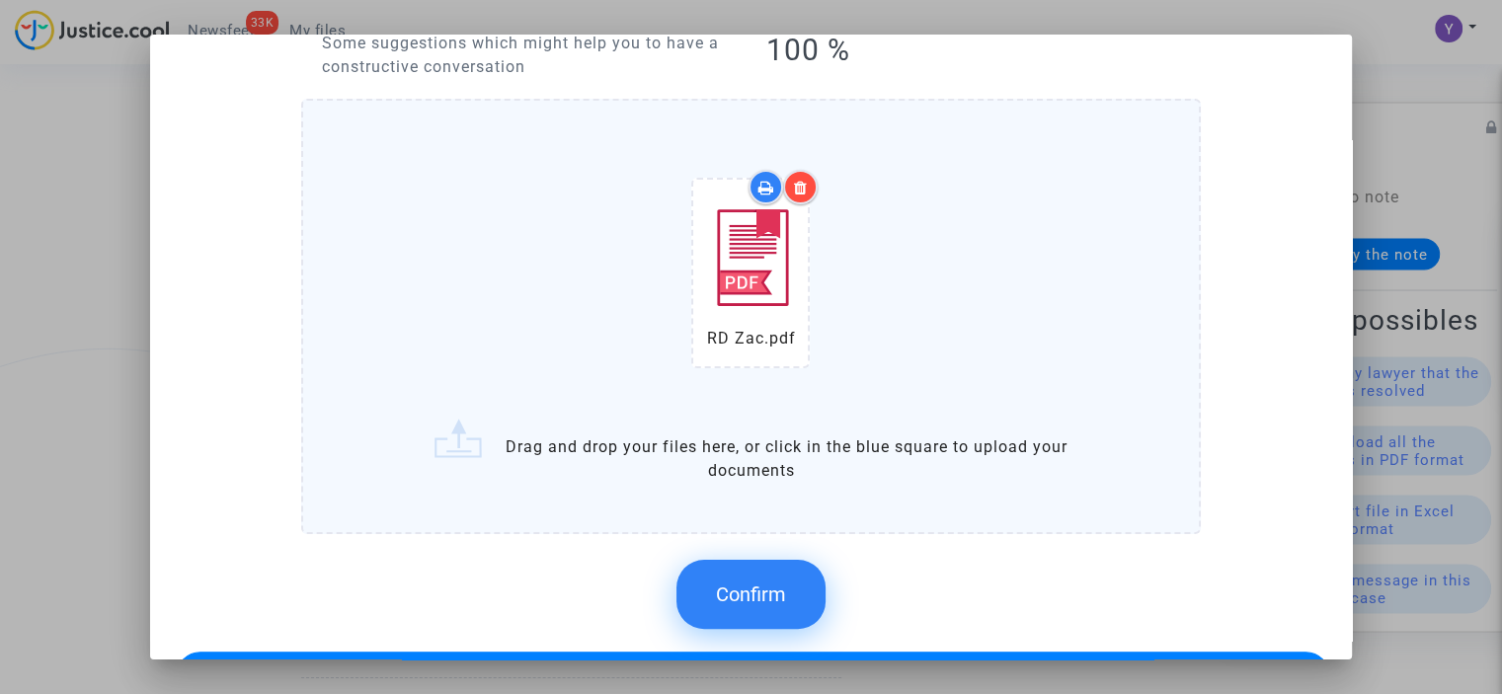
scroll to position [423, 0]
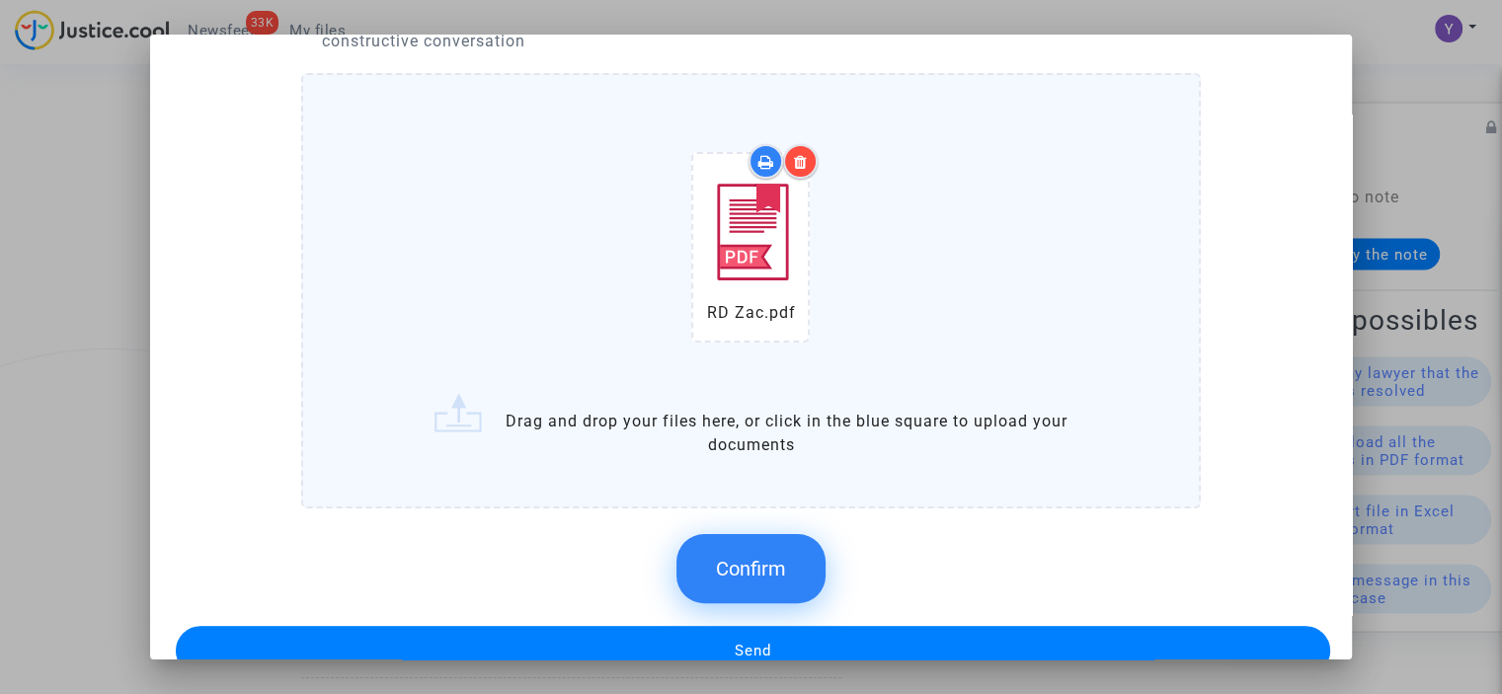
click at [763, 564] on span "Confirm" at bounding box center [751, 569] width 70 height 24
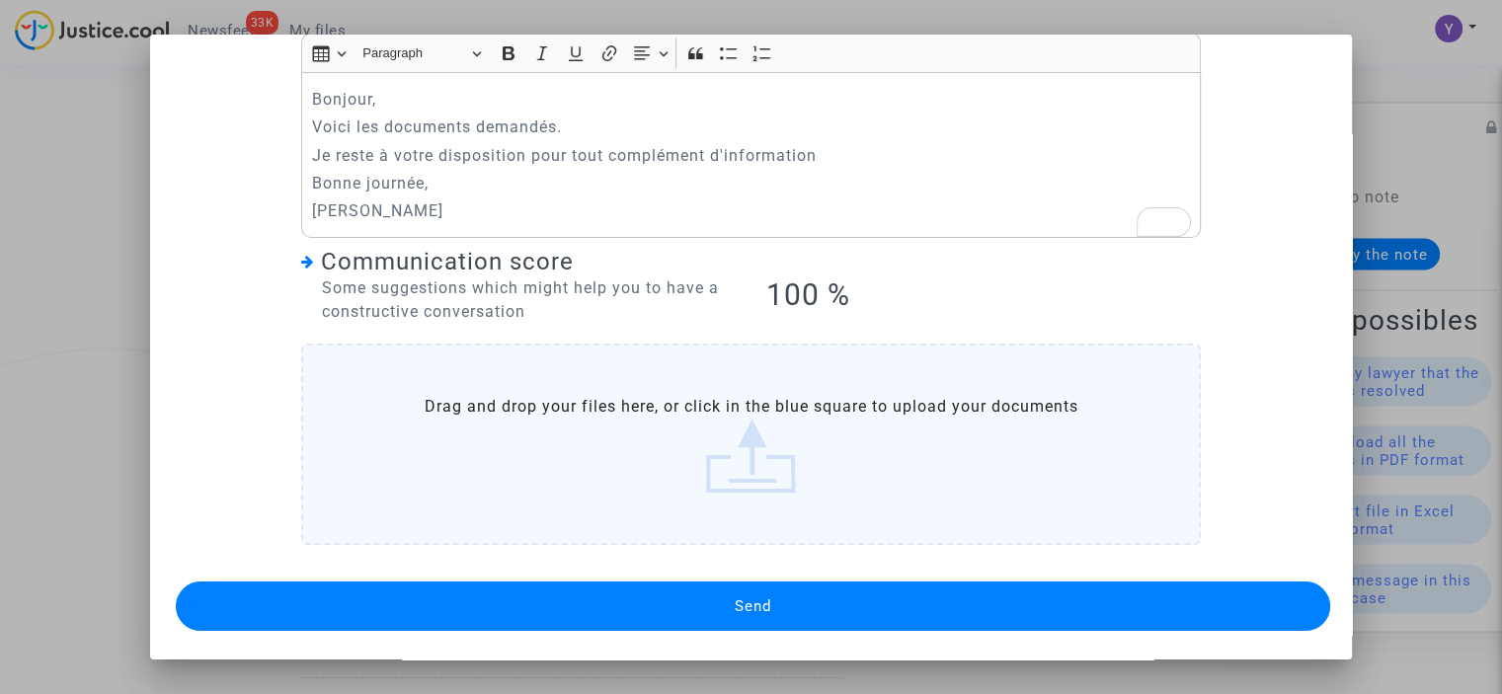
scroll to position [323, 0]
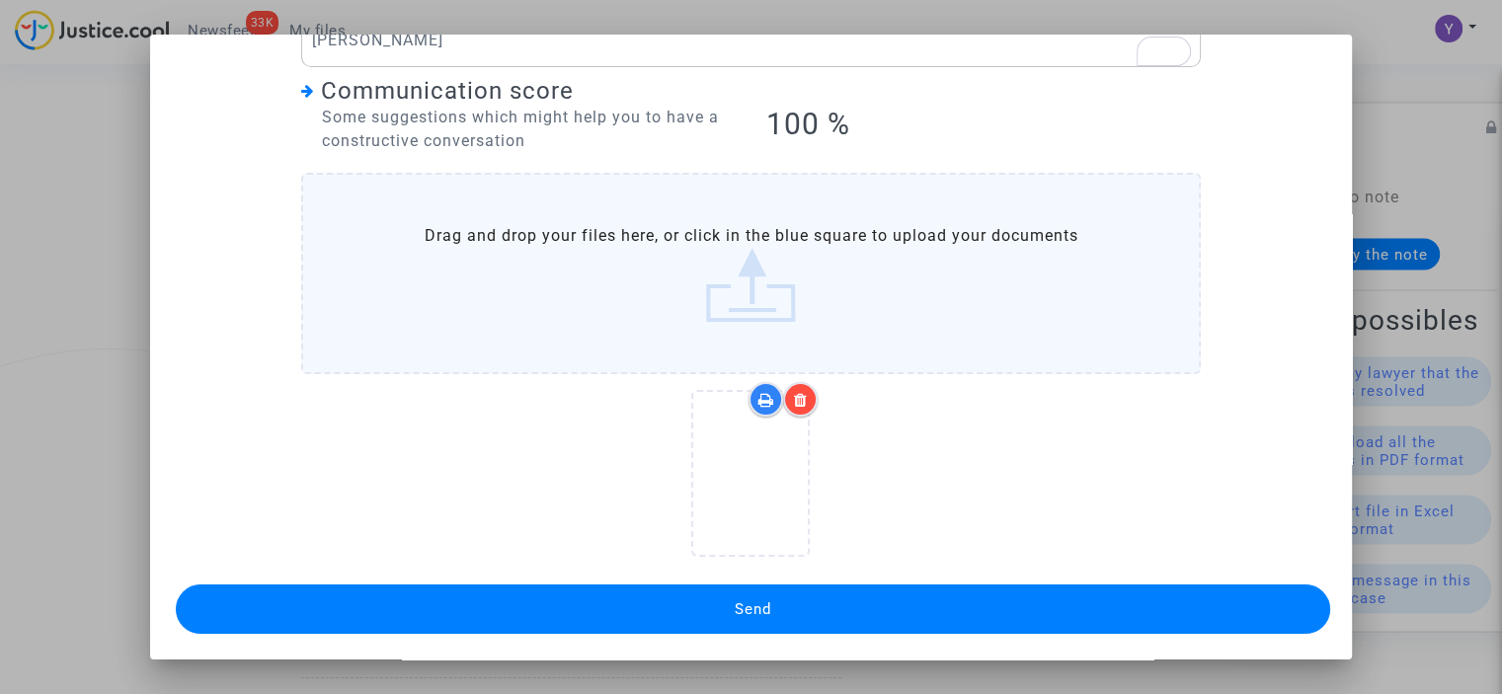
click at [861, 294] on label "Drag and drop your files here, or click in the blue square to upload your docum…" at bounding box center [750, 273] width 899 height 201
click at [0, 0] on input "Drag and drop your files here, or click in the blue square to upload your docum…" at bounding box center [0, 0] width 0 height 0
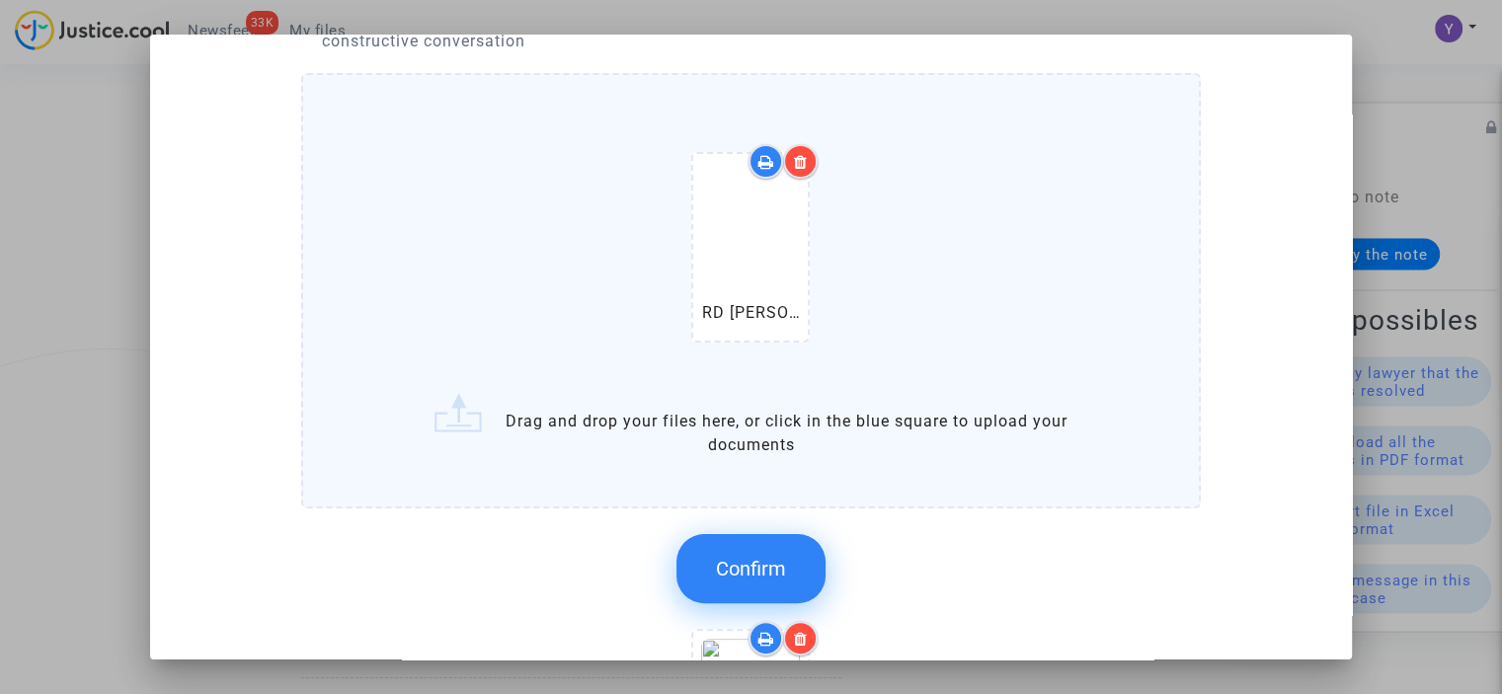
click at [748, 559] on span "Confirm" at bounding box center [751, 569] width 70 height 24
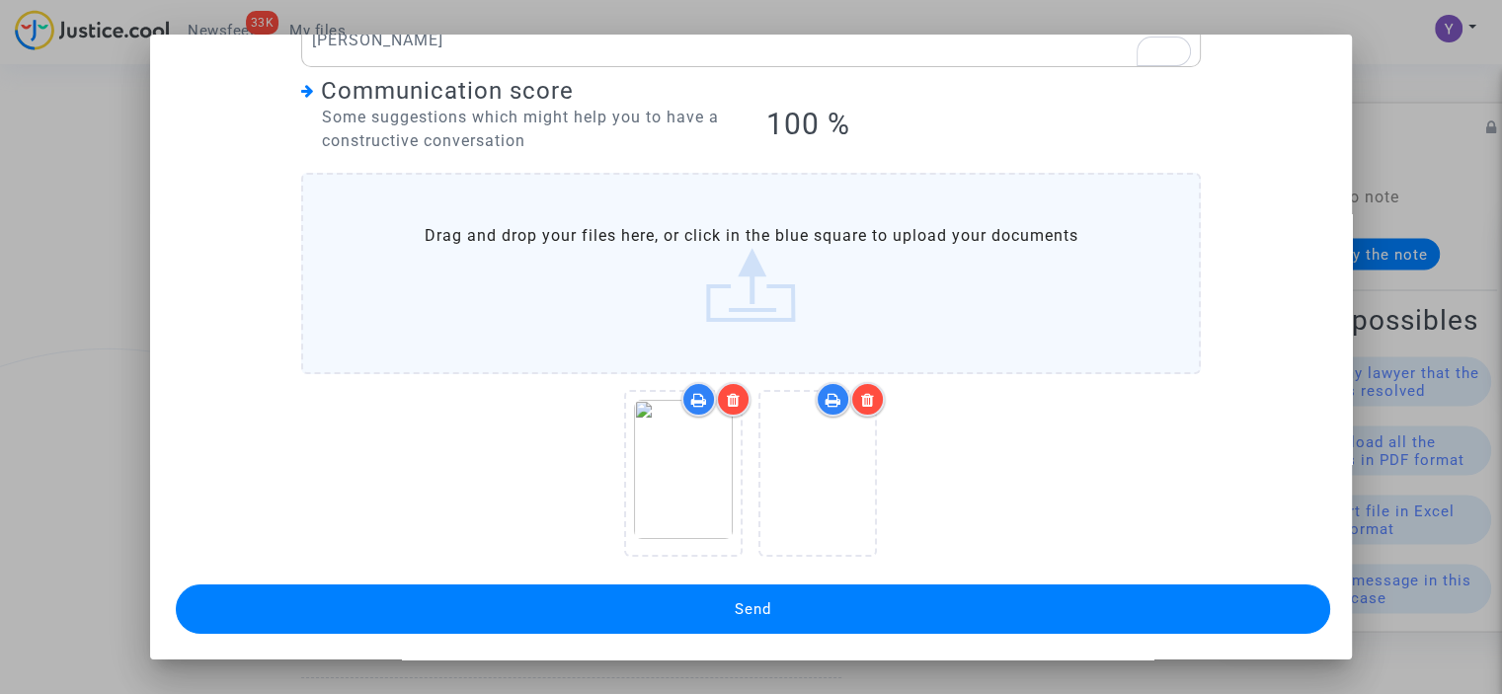
click at [949, 248] on label "Drag and drop your files here, or click in the blue square to upload your docum…" at bounding box center [750, 273] width 899 height 201
click at [0, 0] on input "Drag and drop your files here, or click in the blue square to upload your docum…" at bounding box center [0, 0] width 0 height 0
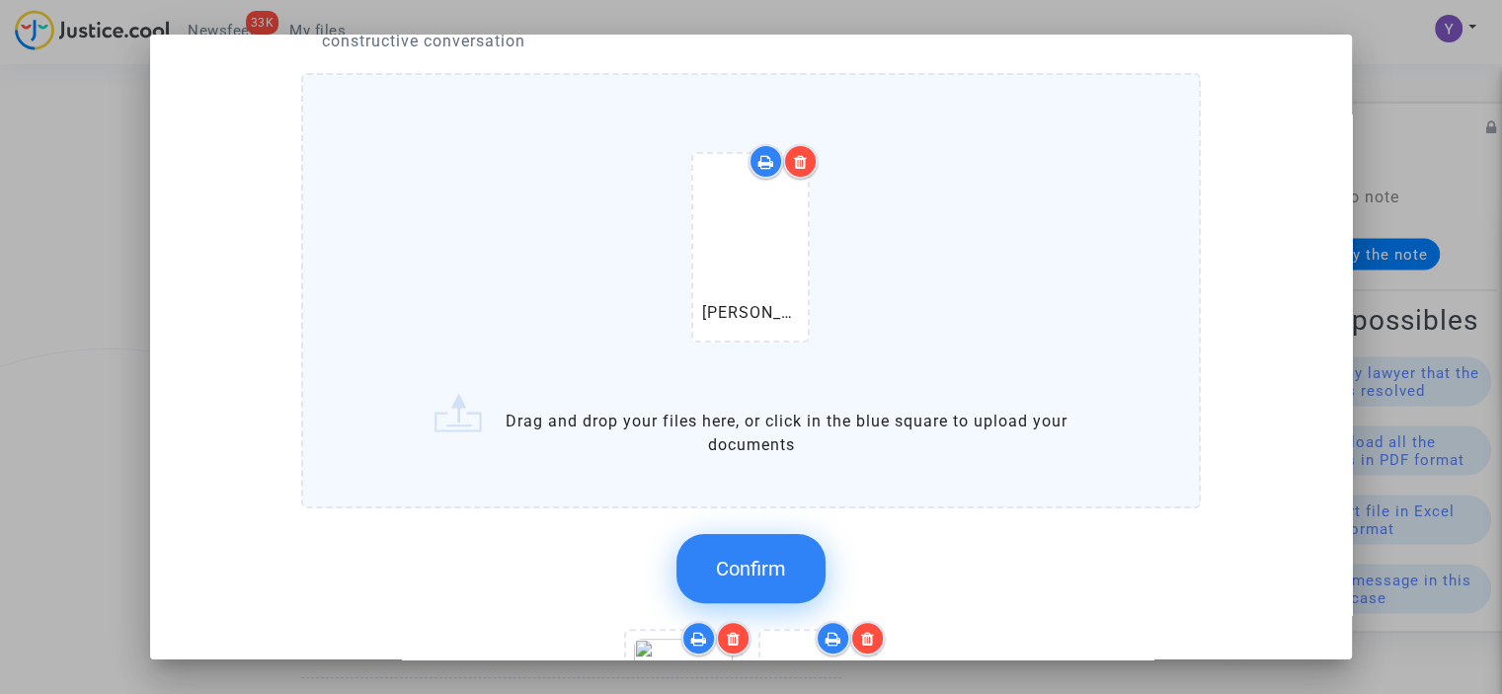
click at [752, 566] on span "Confirm" at bounding box center [751, 569] width 70 height 24
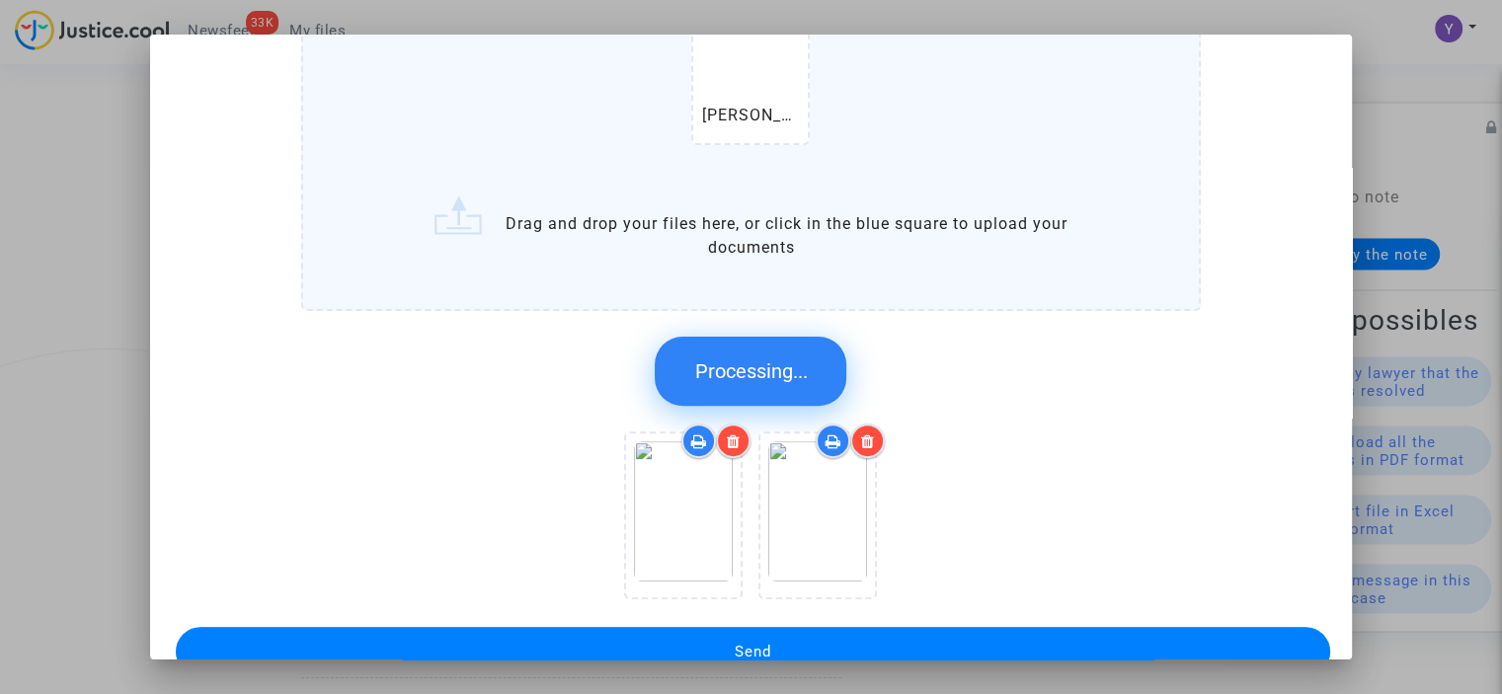
scroll to position [323, 0]
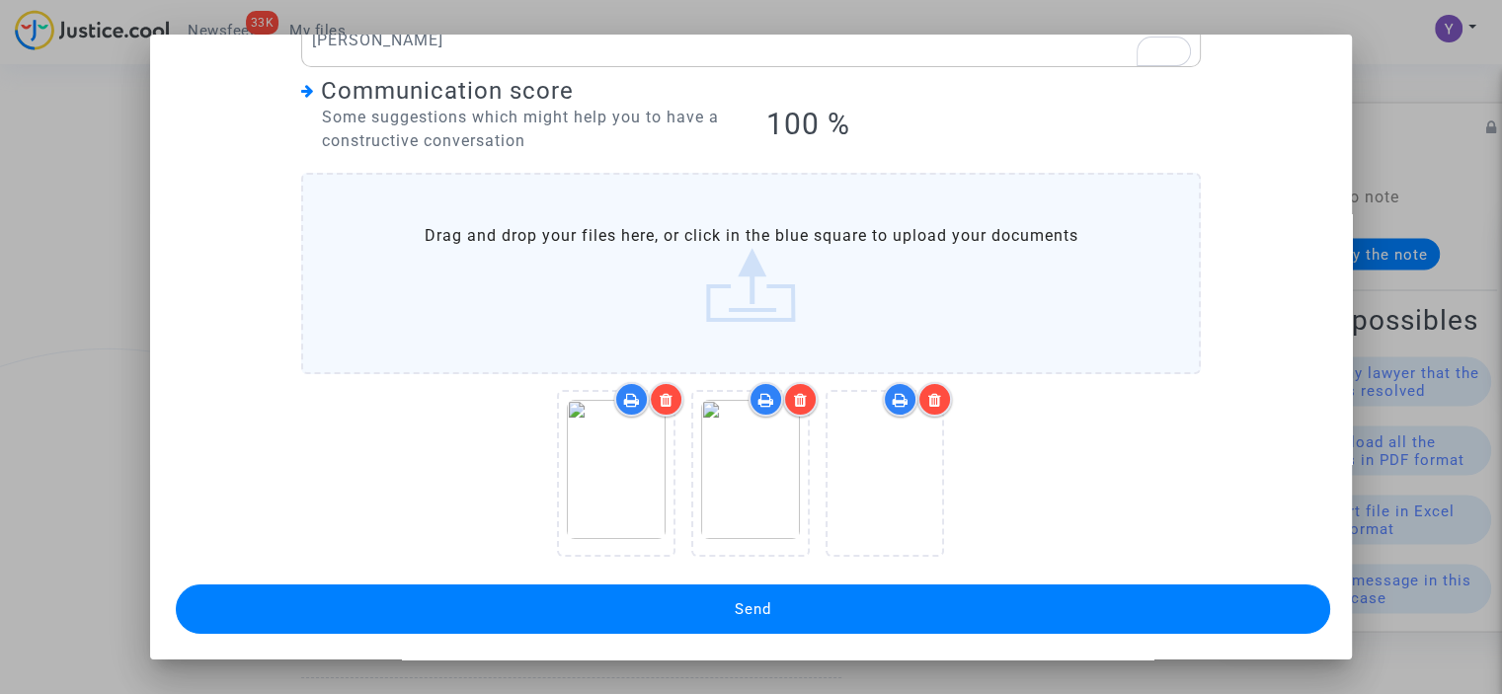
click at [784, 598] on button "Send" at bounding box center [753, 608] width 1154 height 49
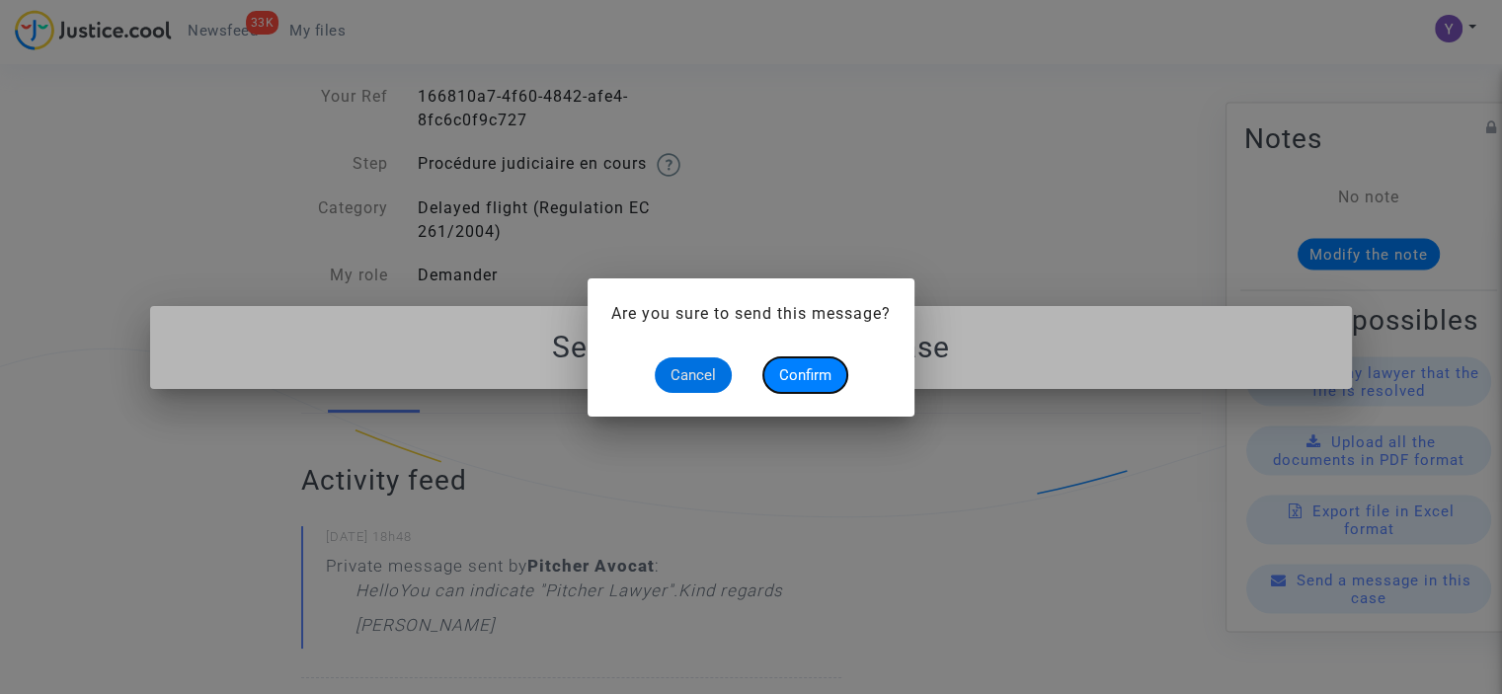
click at [804, 377] on span "Confirm" at bounding box center [805, 375] width 52 height 18
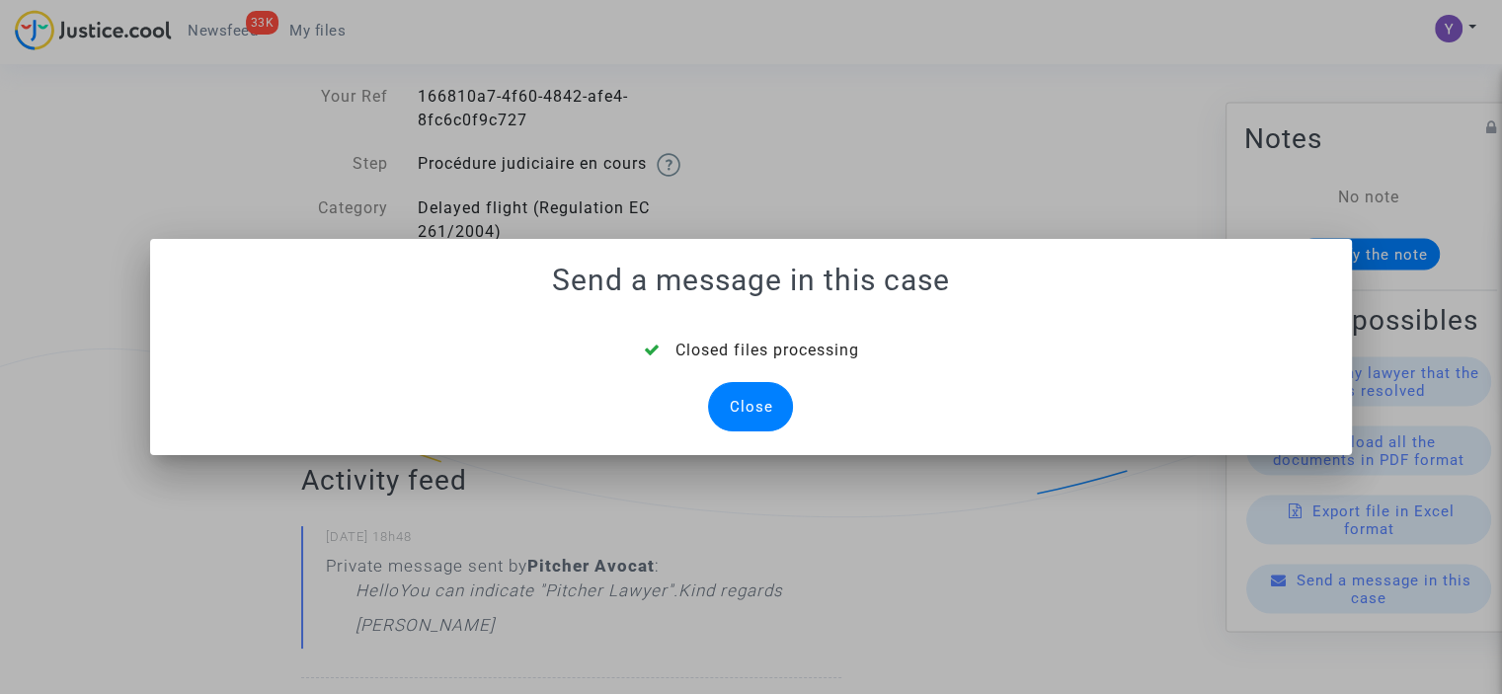
click at [766, 422] on div "Close" at bounding box center [750, 406] width 85 height 49
